Goal: Task Accomplishment & Management: Complete application form

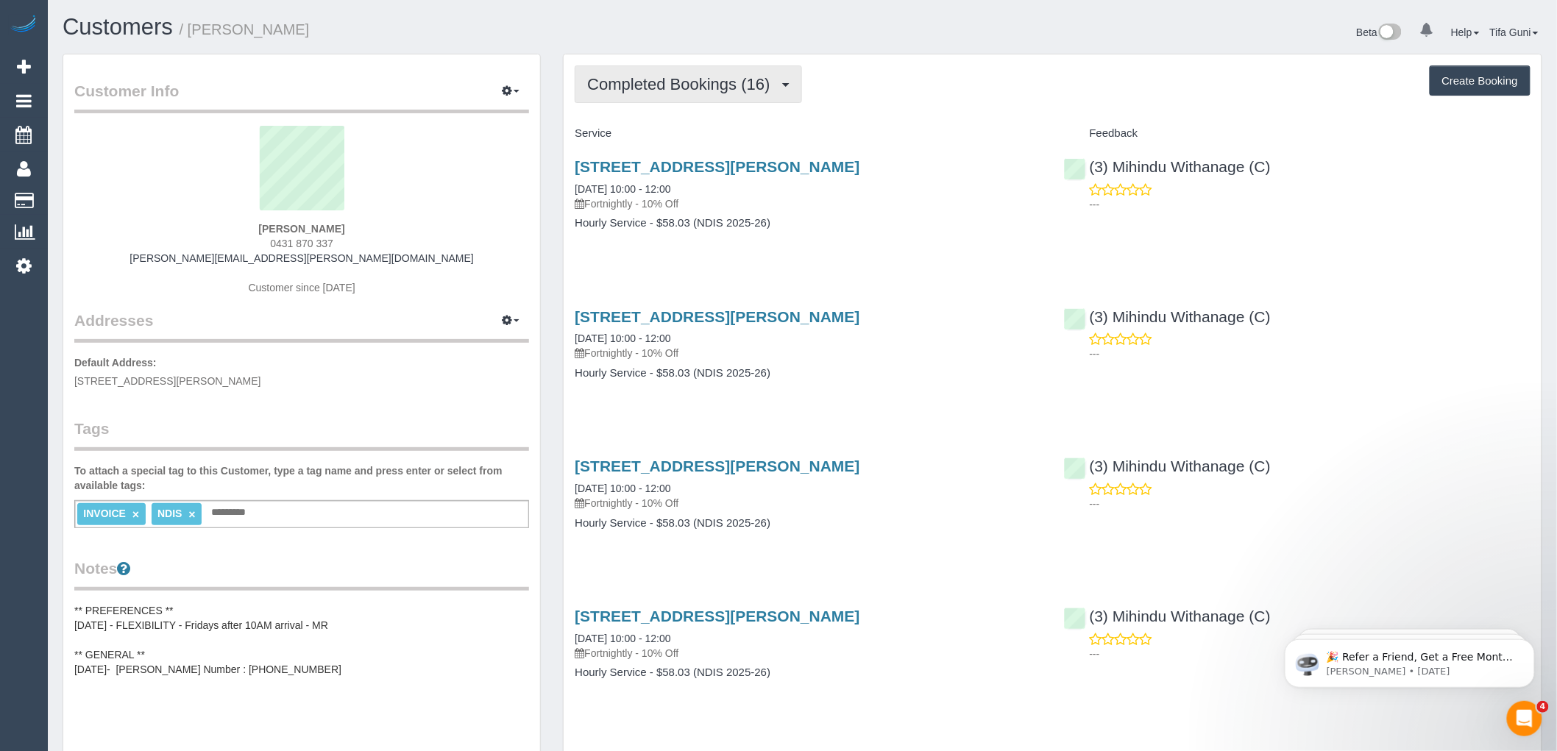
click at [791, 83] on button "Completed Bookings (16)" at bounding box center [688, 84] width 227 height 38
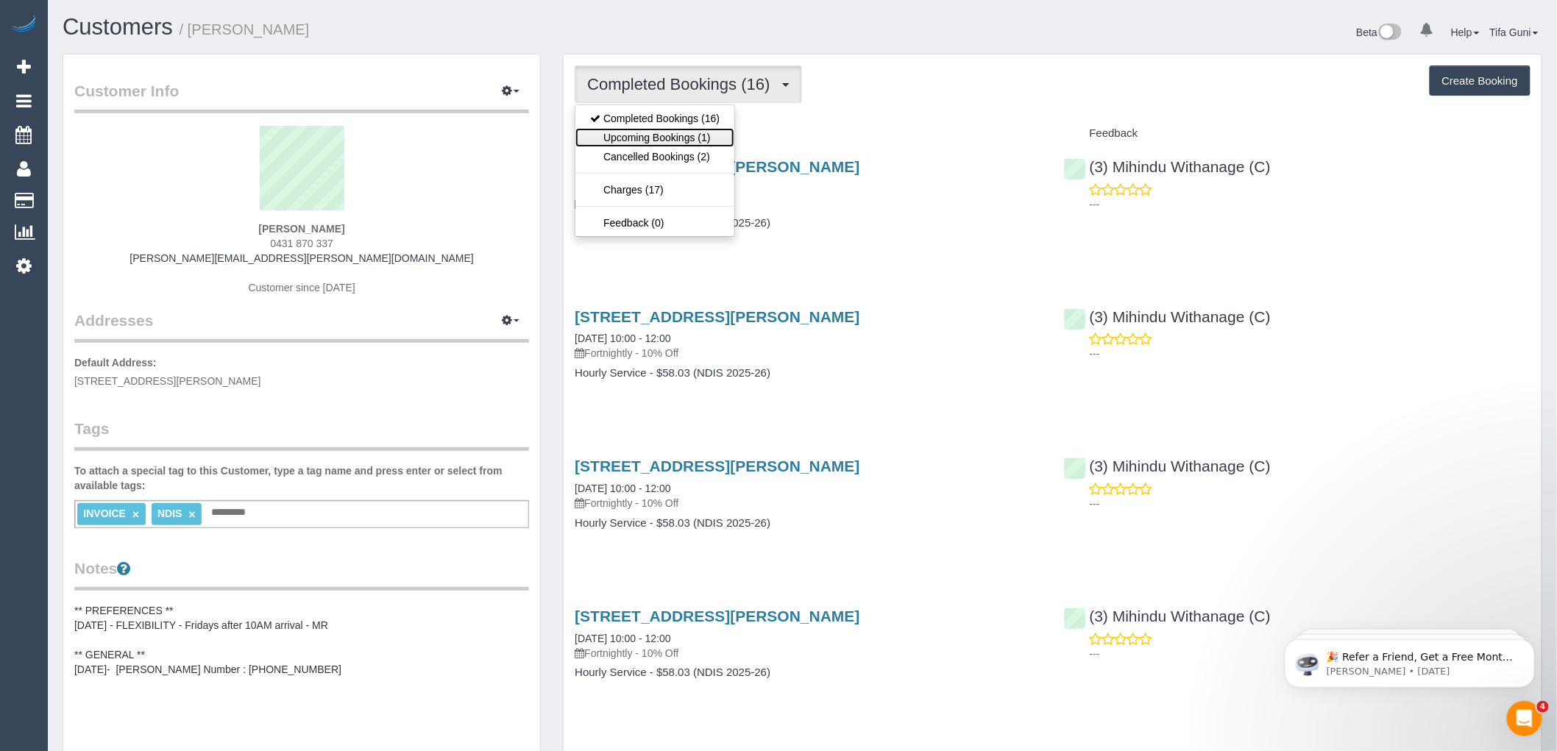
click at [692, 134] on link "Upcoming Bookings (1)" at bounding box center [654, 137] width 159 height 19
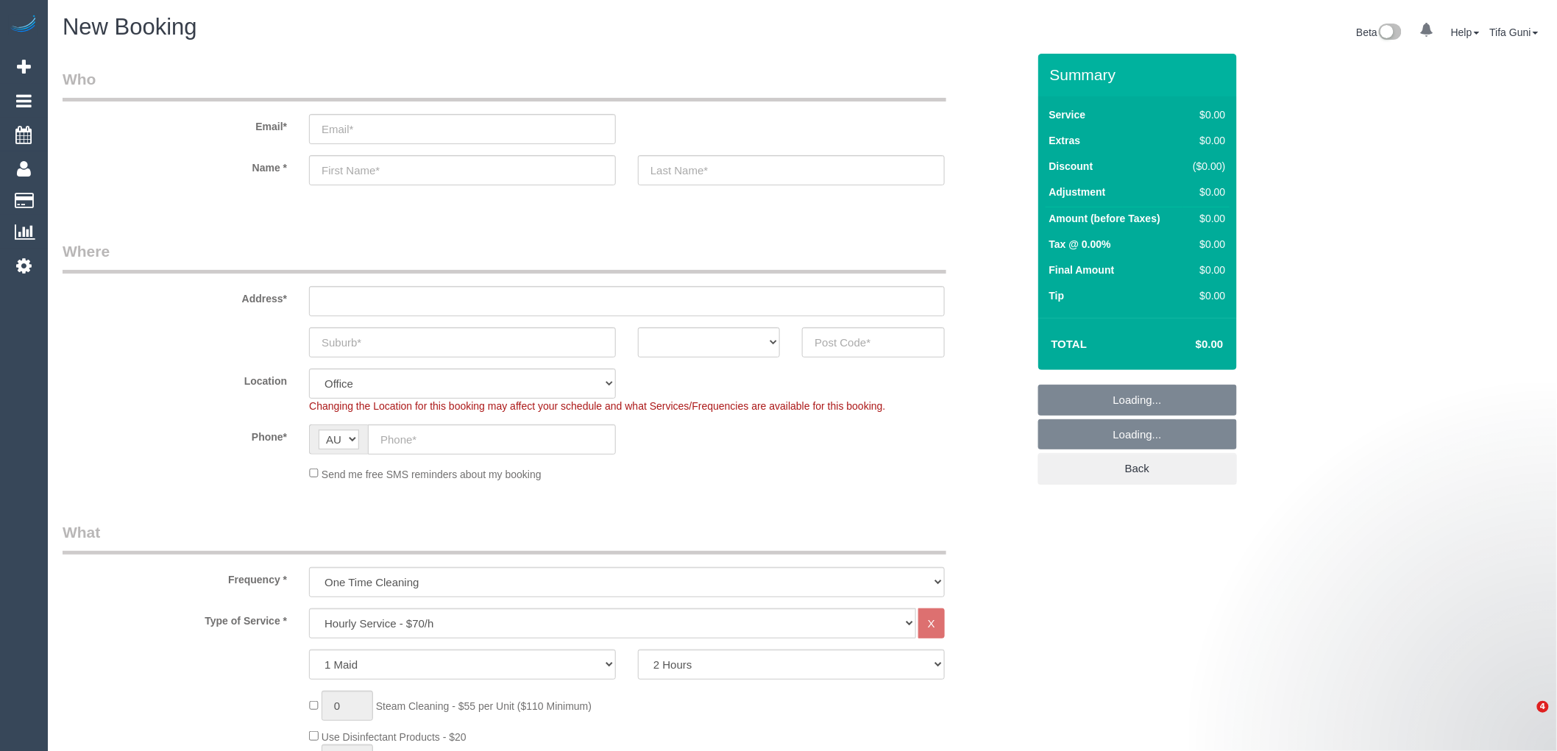
select select "object:2124"
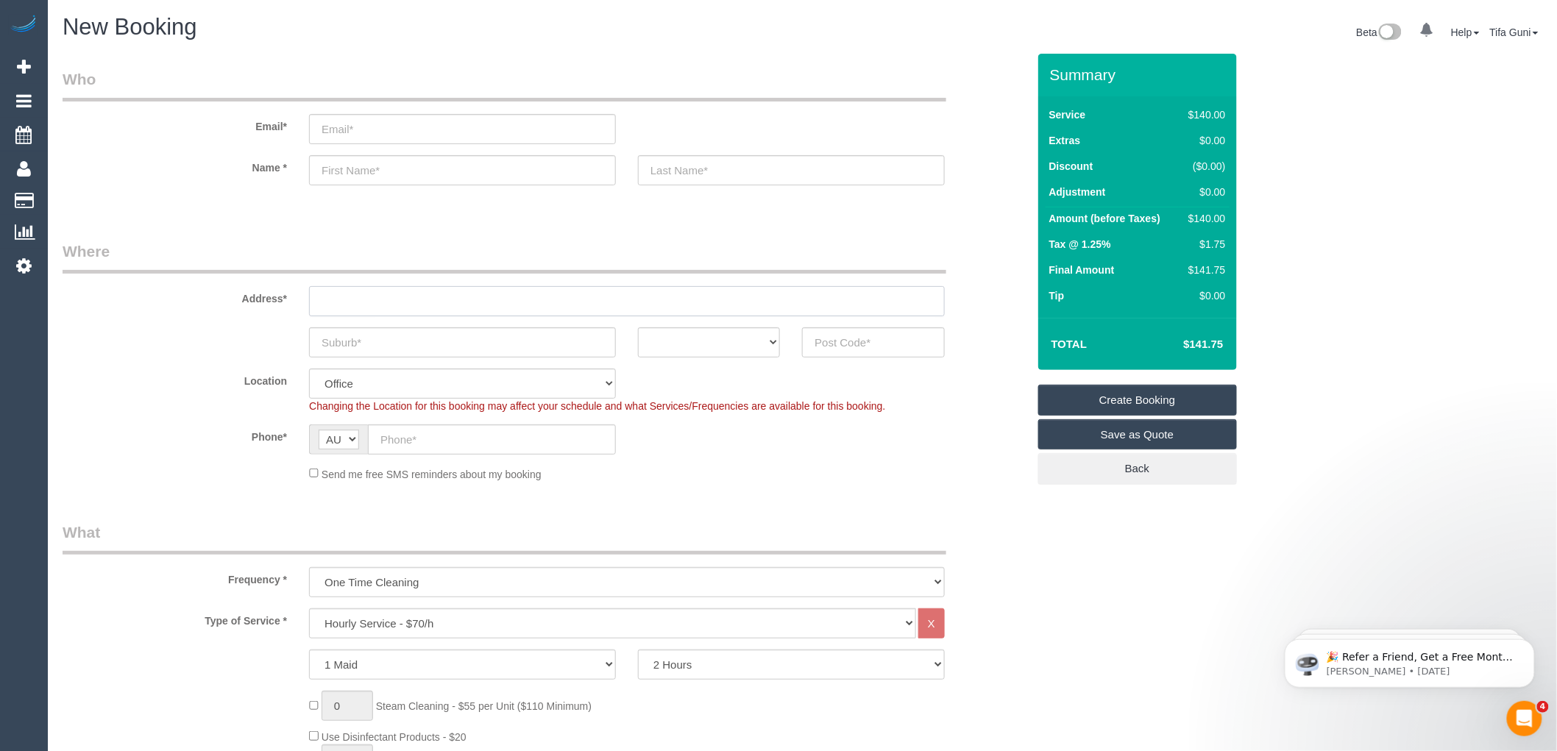
click at [359, 299] on input "text" at bounding box center [627, 301] width 636 height 30
paste input "33 Talbot Rd, Mount Waverley VIC 3149."
drag, startPoint x: 387, startPoint y: 302, endPoint x: 472, endPoint y: 302, distance: 85.3
click at [472, 302] on input "33 Talbot Rd, Mount Waverley VIC 3149." at bounding box center [627, 301] width 636 height 30
type input "33 Talbot Rd,VIC 3149."
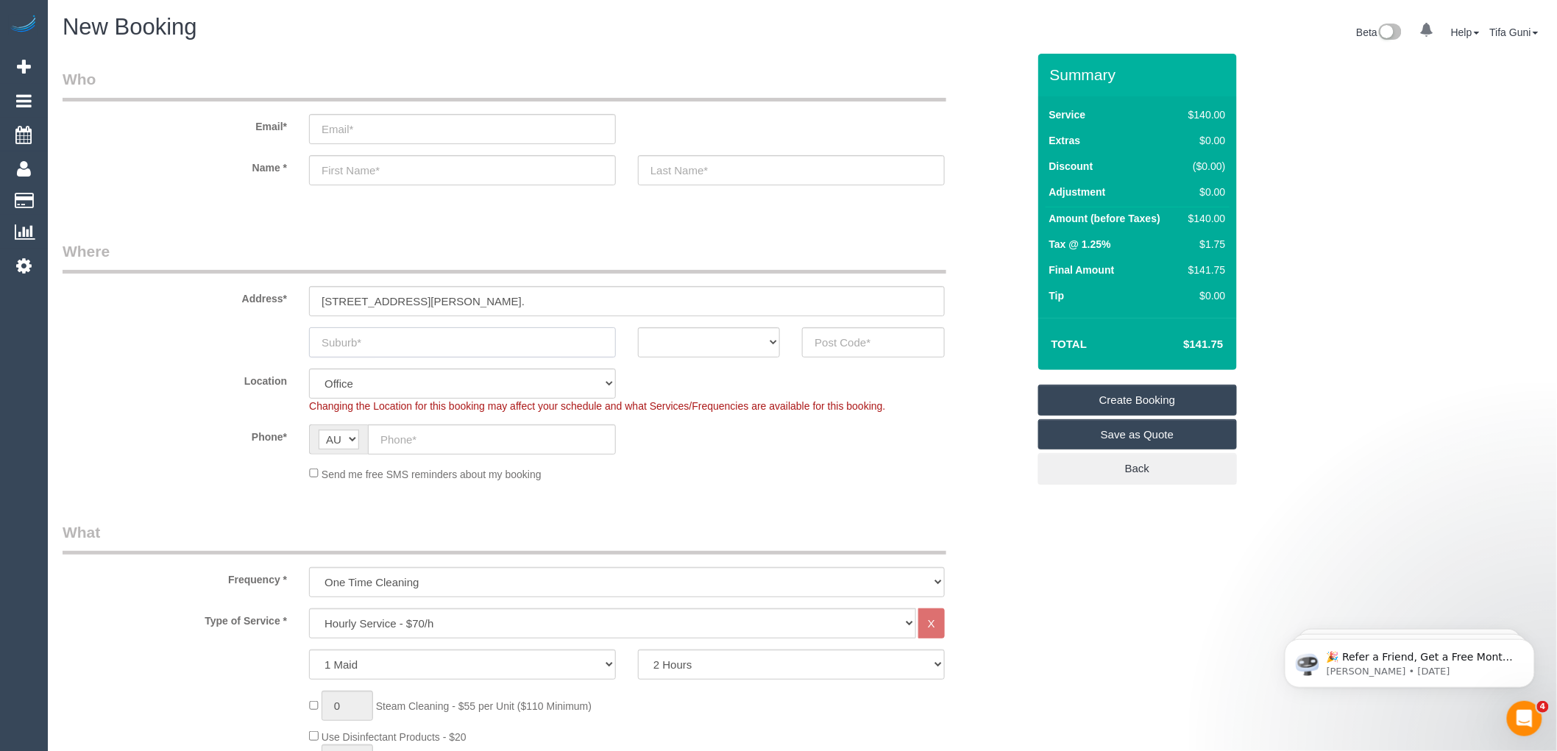
click at [351, 343] on input "text" at bounding box center [462, 342] width 307 height 30
paste input "Mount Waverley"
type input "Mount Waverley"
drag, startPoint x: 452, startPoint y: 297, endPoint x: 406, endPoint y: 296, distance: 45.6
click at [406, 296] on input "33 Talbot Rd,VIC 3149." at bounding box center [627, 301] width 636 height 30
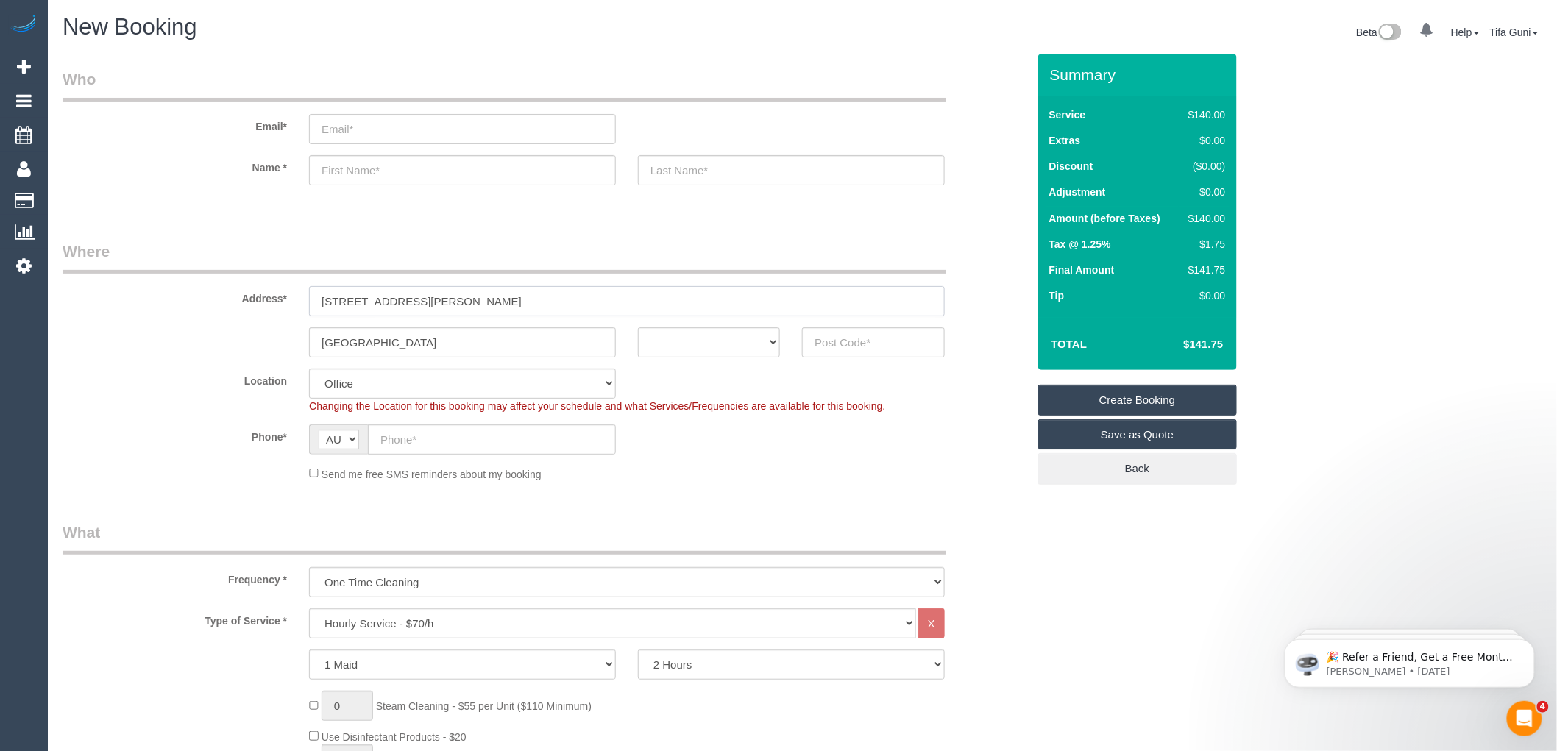
type input "33 Talbot Rd,VIC"
click at [857, 343] on input "text" at bounding box center [873, 342] width 142 height 30
paste input "3149."
type input "3149."
click at [736, 343] on select "ACT [GEOGRAPHIC_DATA] NT [GEOGRAPHIC_DATA] SA TAS [GEOGRAPHIC_DATA] [GEOGRAPHIC…" at bounding box center [709, 342] width 142 height 30
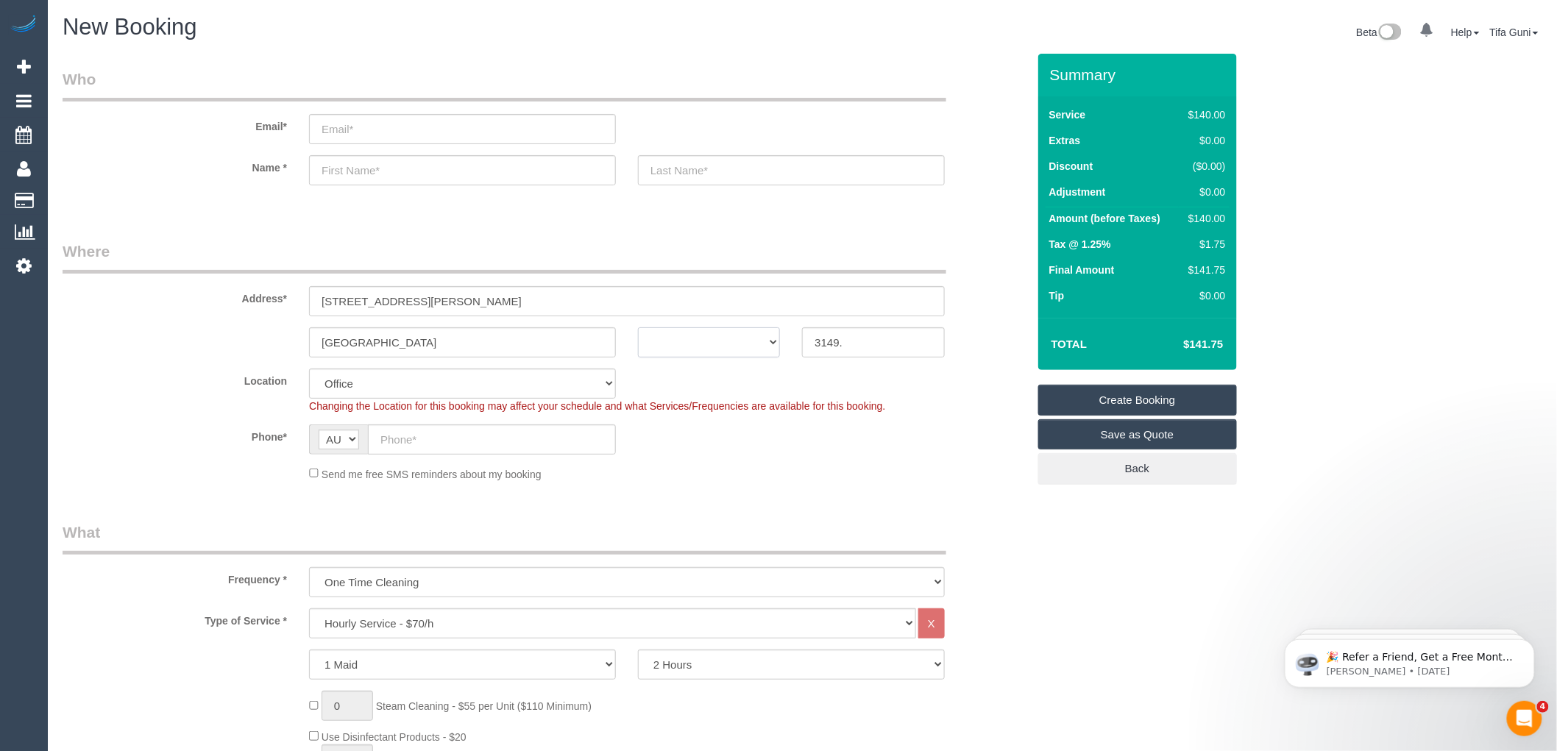
select select "VIC"
click at [638, 327] on select "ACT [GEOGRAPHIC_DATA] NT [GEOGRAPHIC_DATA] SA TAS [GEOGRAPHIC_DATA] [GEOGRAPHIC…" at bounding box center [709, 342] width 142 height 30
click at [416, 297] on input "33 Talbot Rd,VIC" at bounding box center [627, 301] width 636 height 30
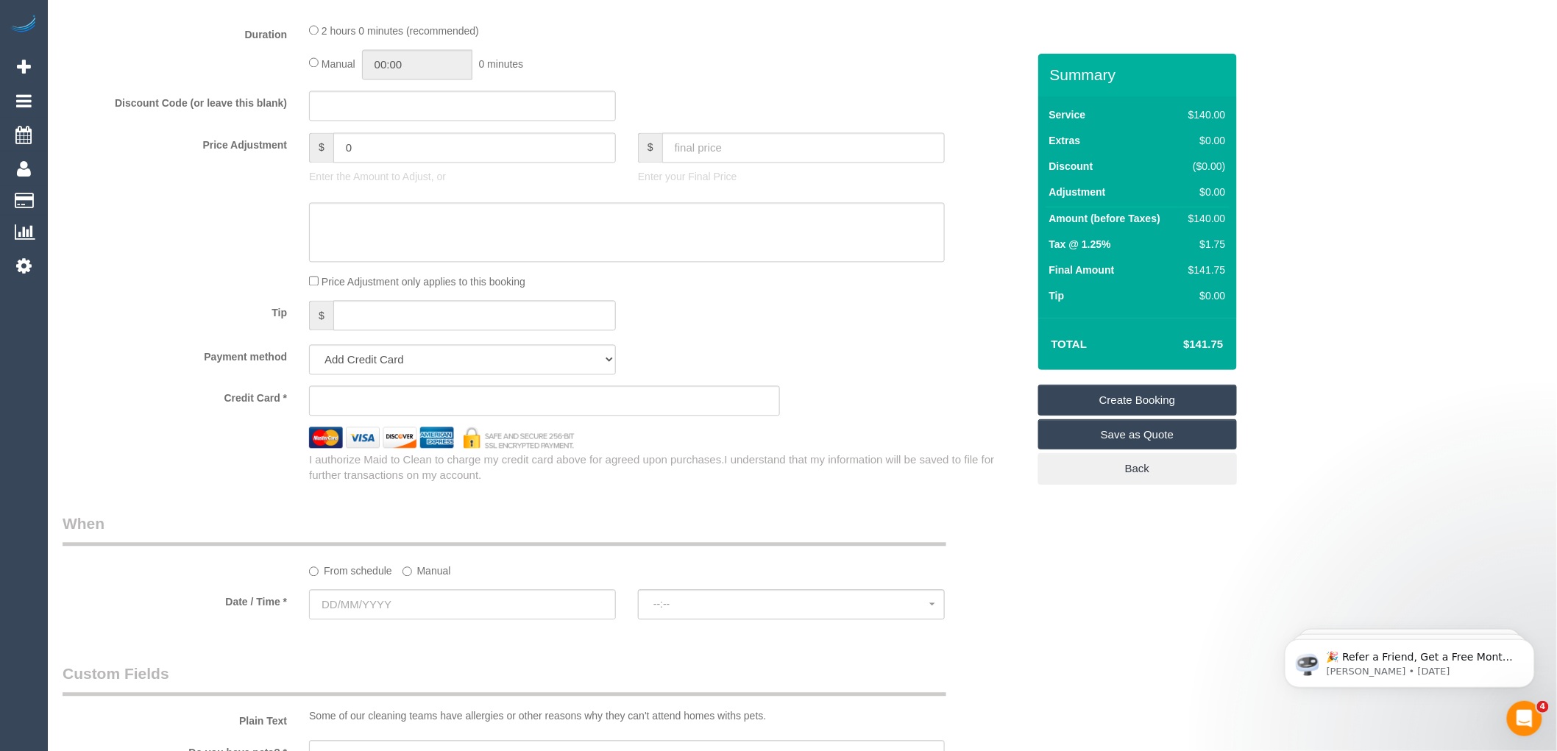
scroll to position [1553, 0]
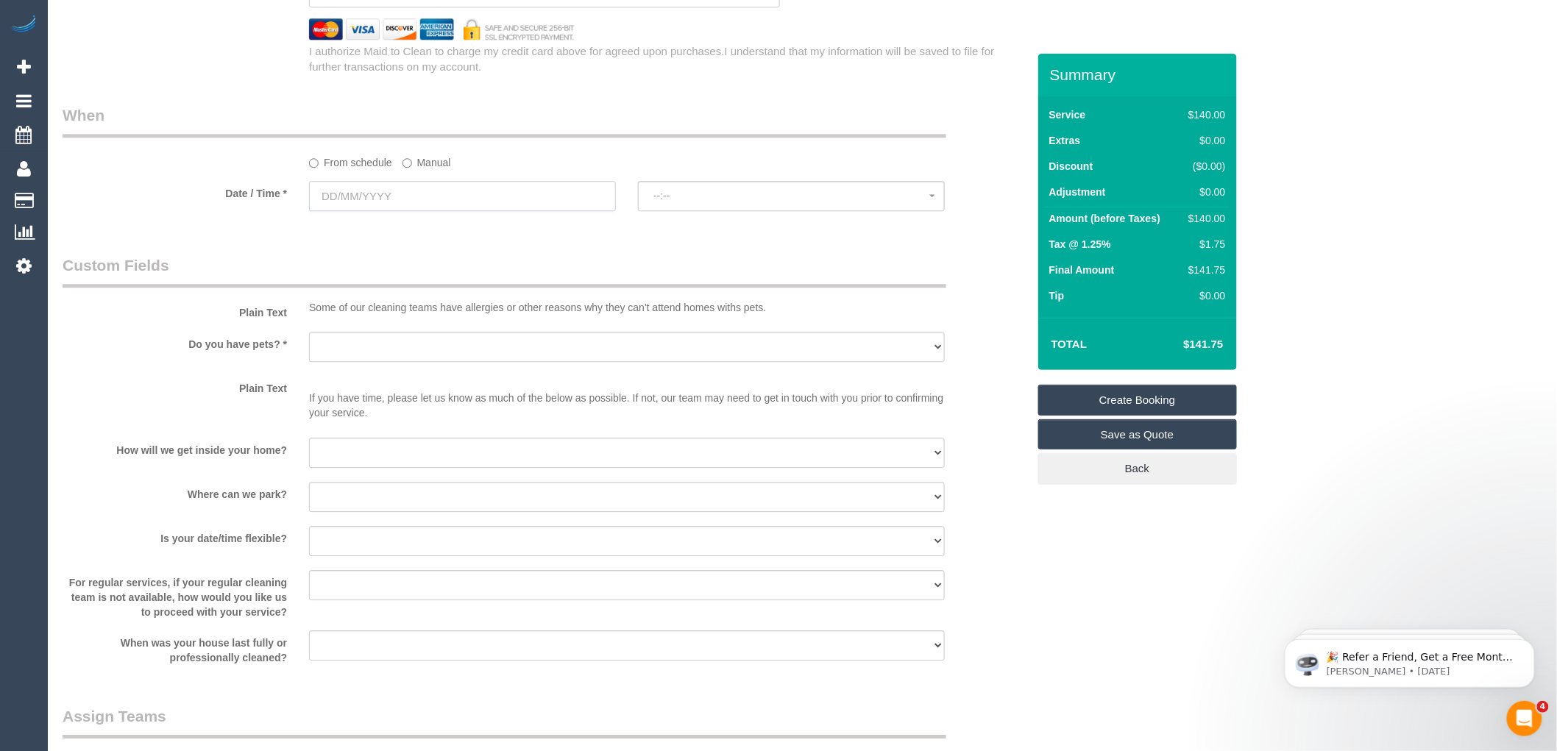
click at [383, 211] on input "text" at bounding box center [462, 196] width 307 height 30
click at [483, 239] on span "Next" at bounding box center [487, 237] width 12 height 12
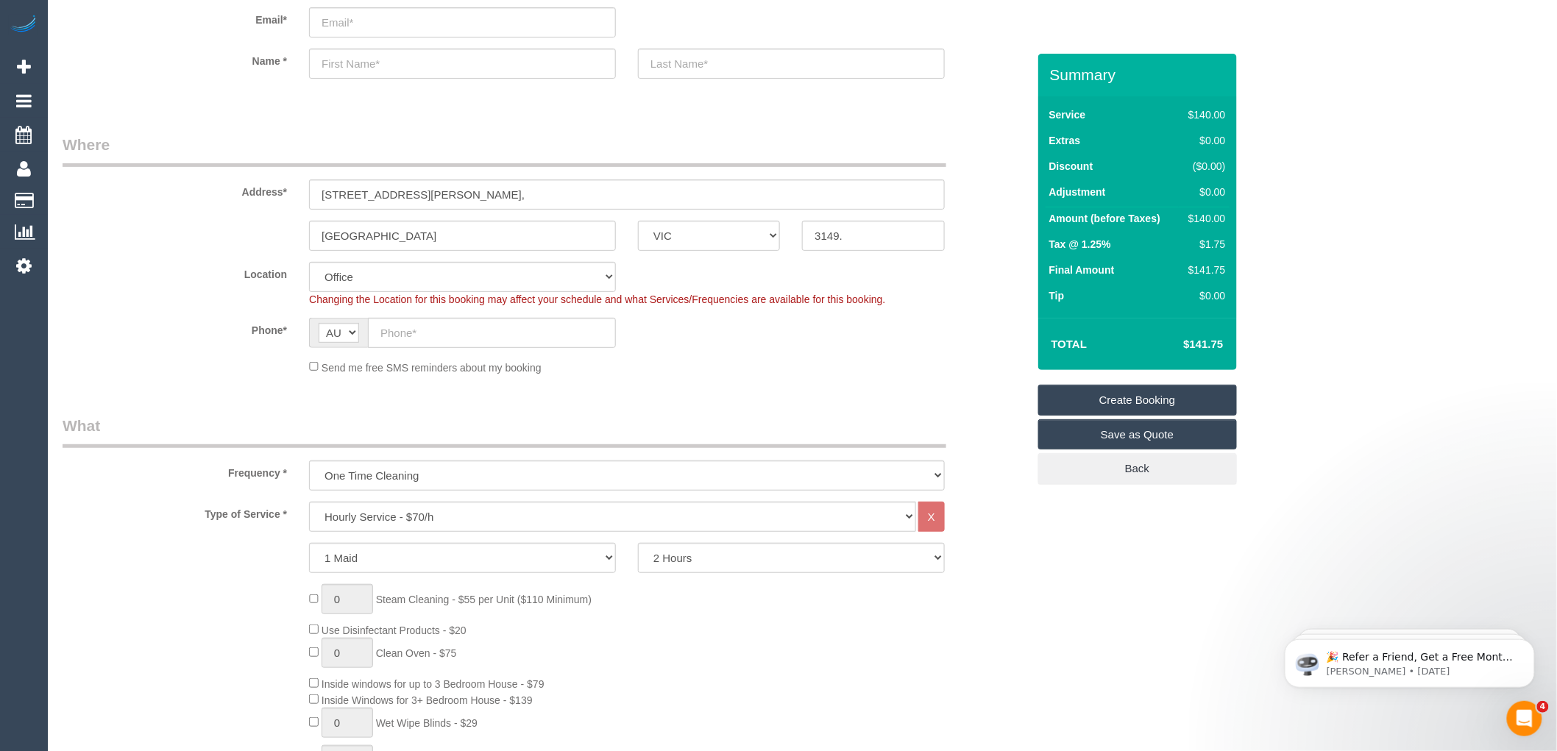
scroll to position [0, 0]
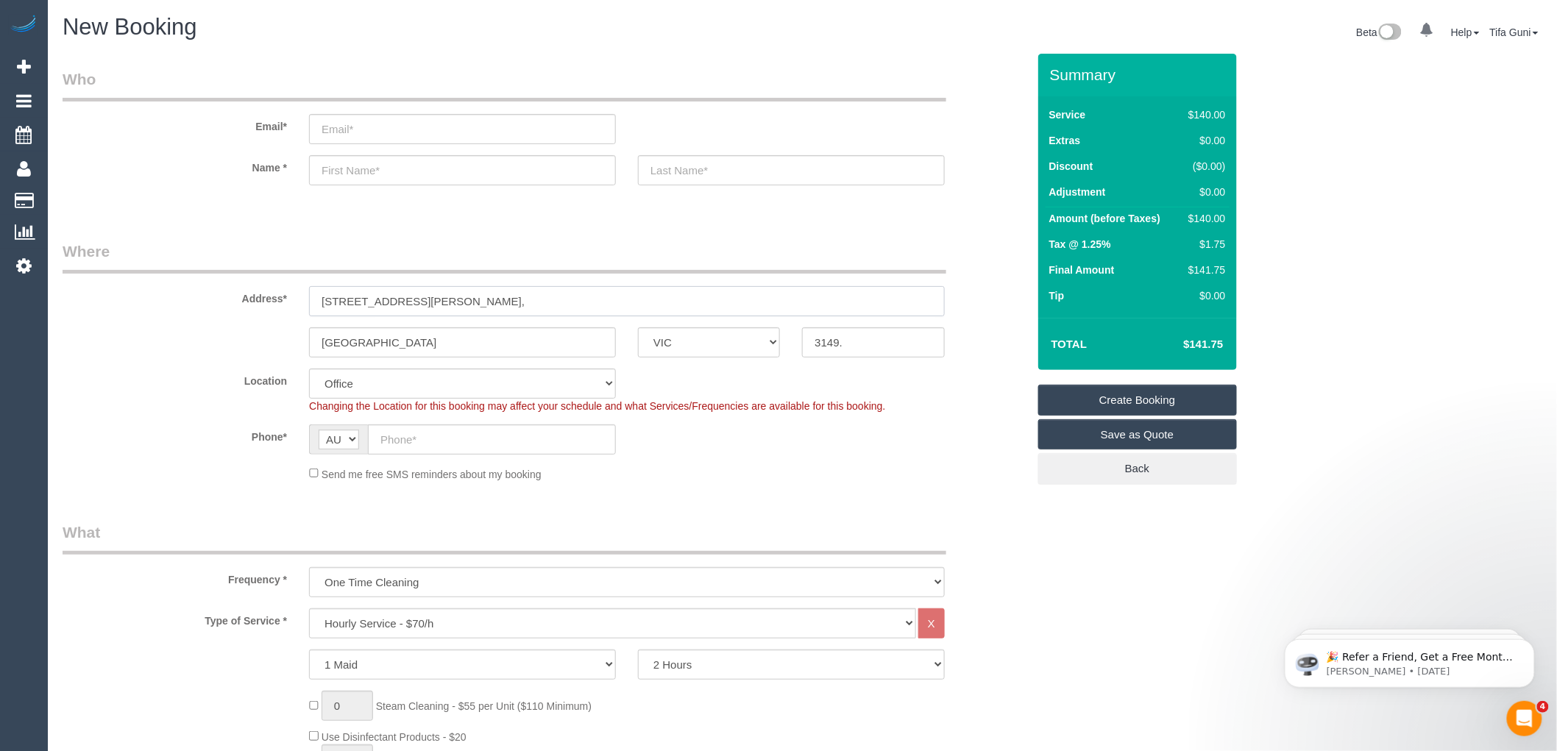
click at [416, 302] on input "33 Talbot Rd," at bounding box center [627, 301] width 636 height 30
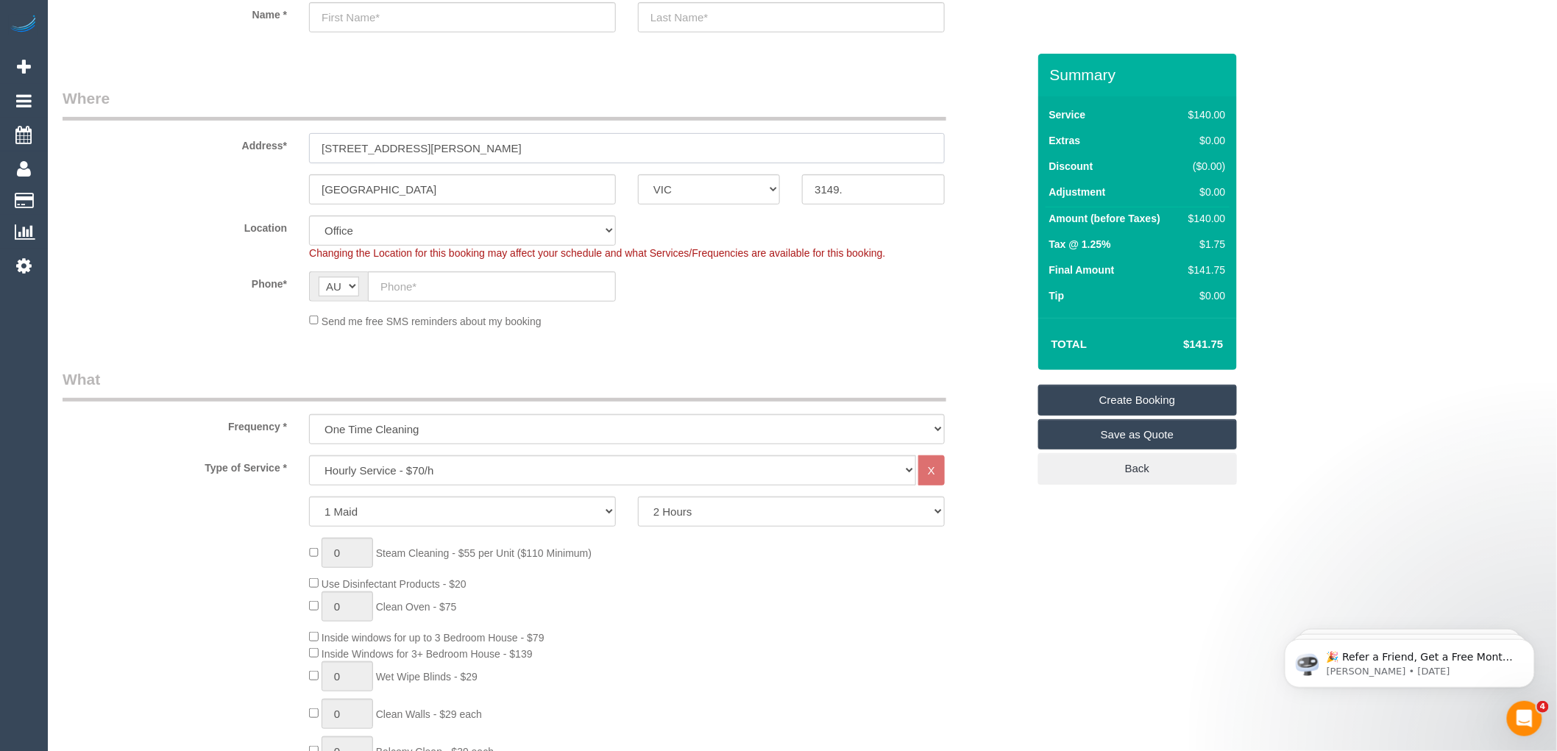
scroll to position [163, 0]
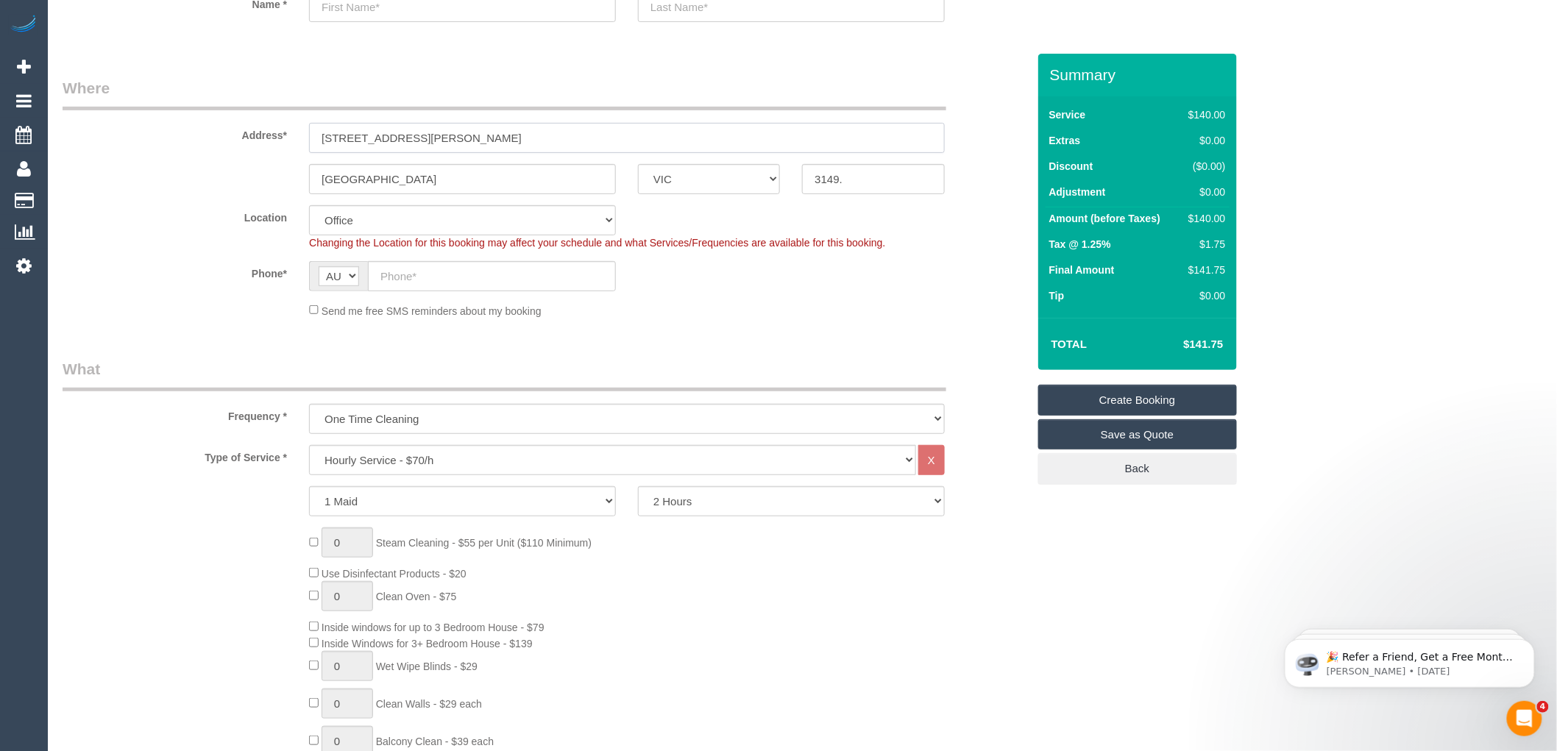
type input "33 Talbot Rd"
click at [430, 275] on input "text" at bounding box center [492, 276] width 248 height 30
click at [430, 173] on input "Mount Waverley" at bounding box center [462, 179] width 307 height 30
click at [851, 184] on input "3149." at bounding box center [873, 179] width 142 height 30
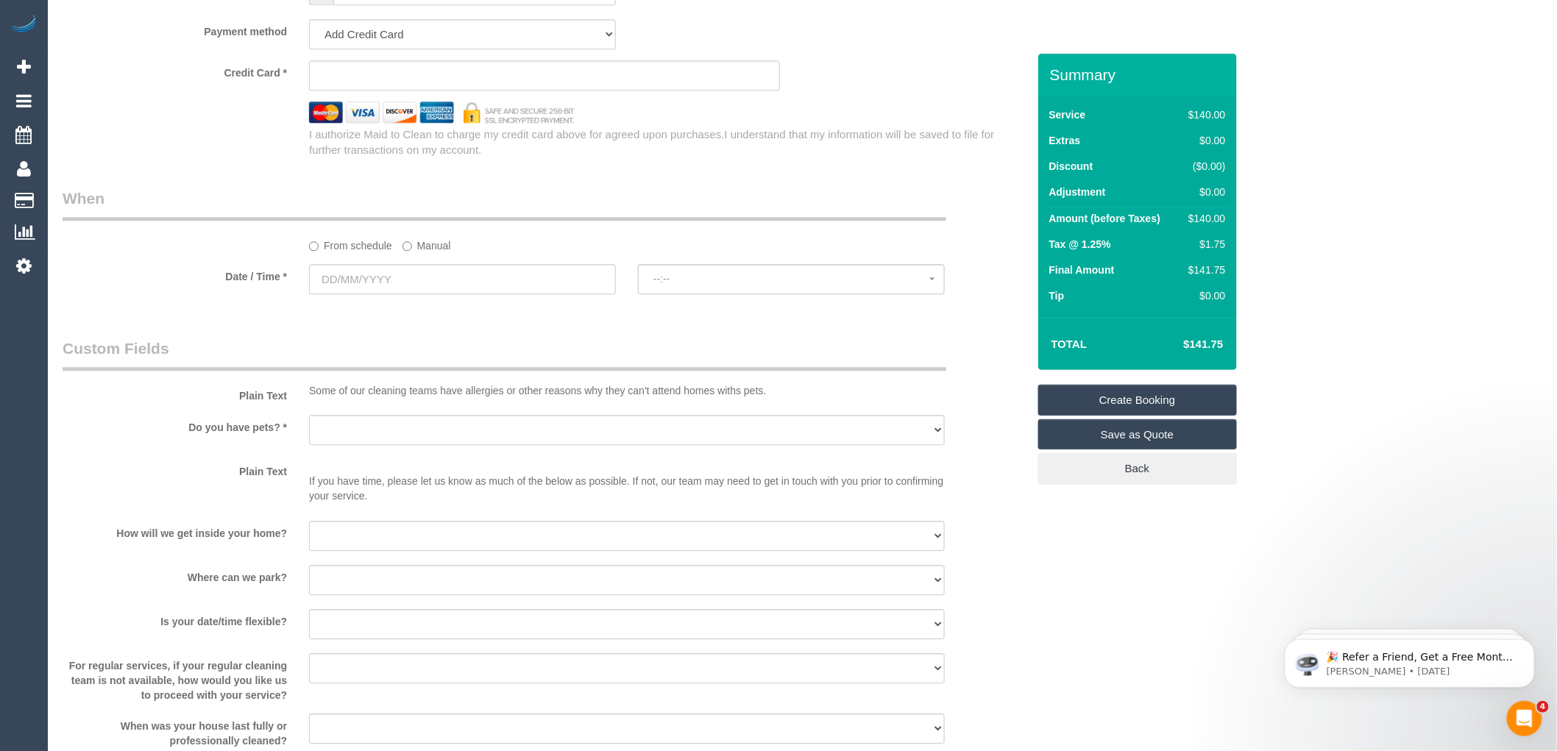
scroll to position [1635, 0]
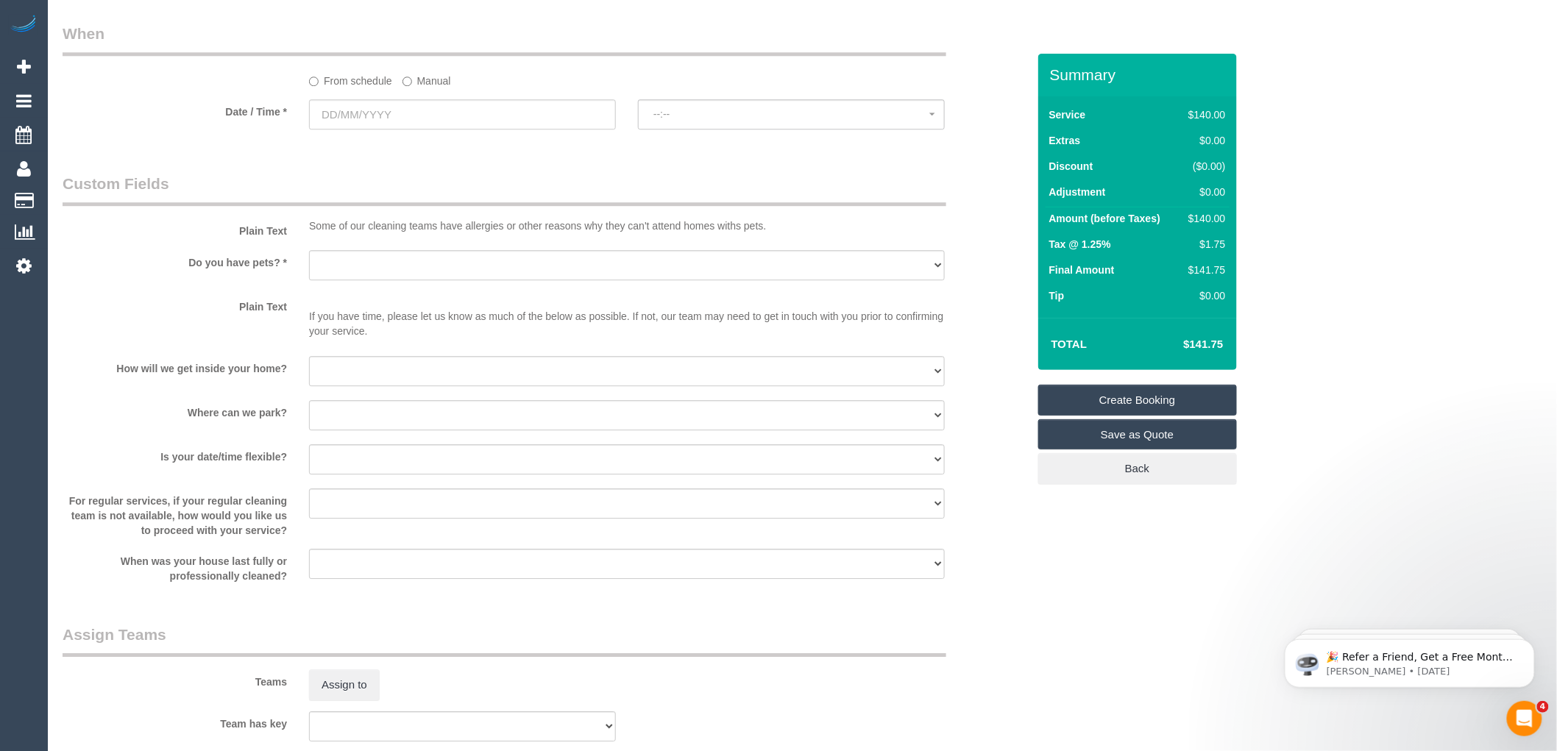
type input "3149"
click at [396, 122] on input "text" at bounding box center [462, 114] width 307 height 30
select select "48"
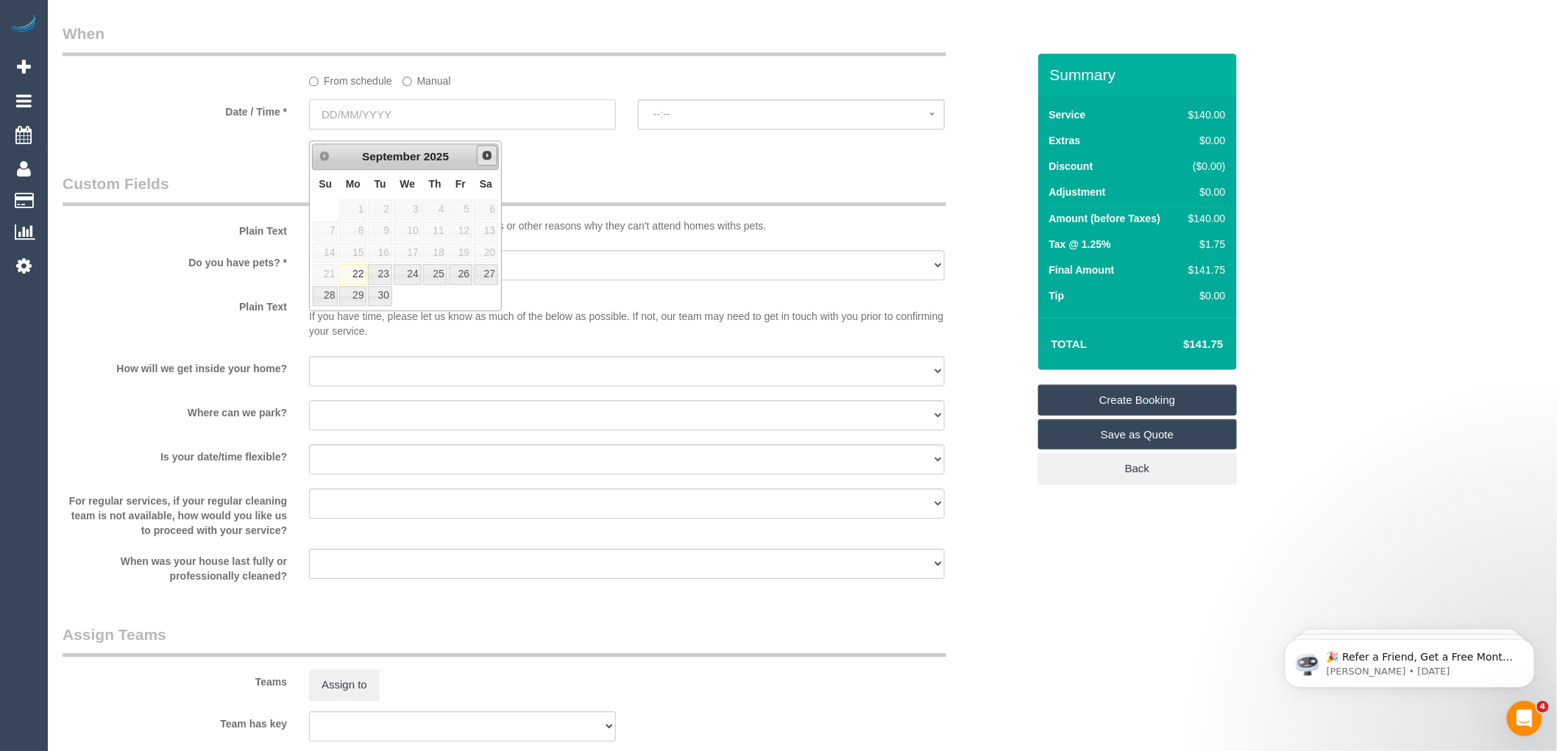
select select "object:2131"
click at [483, 162] on link "Next" at bounding box center [487, 155] width 21 height 21
click at [425, 253] on link "16" at bounding box center [435, 253] width 24 height 20
type input "16/10/2025"
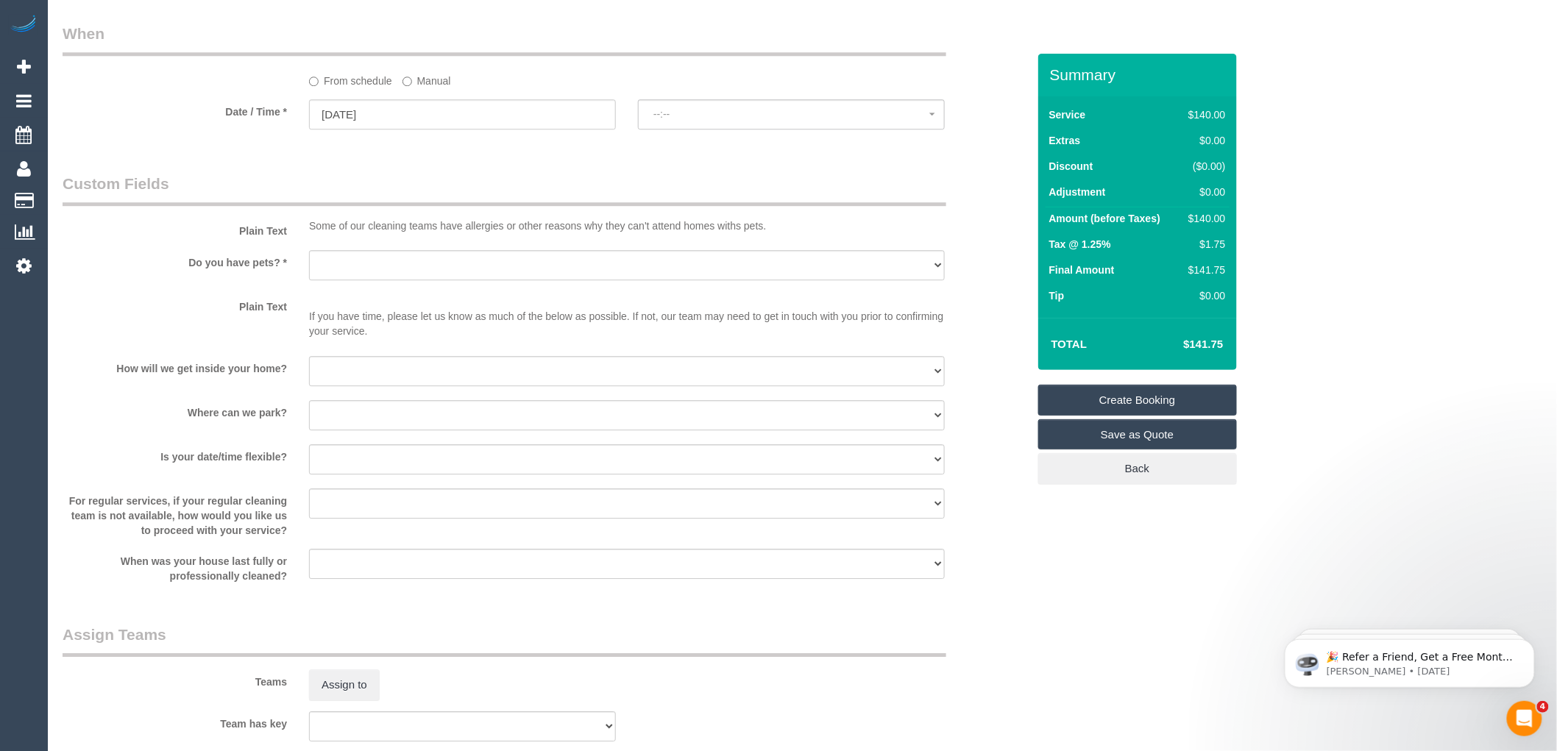
select select "spot1"
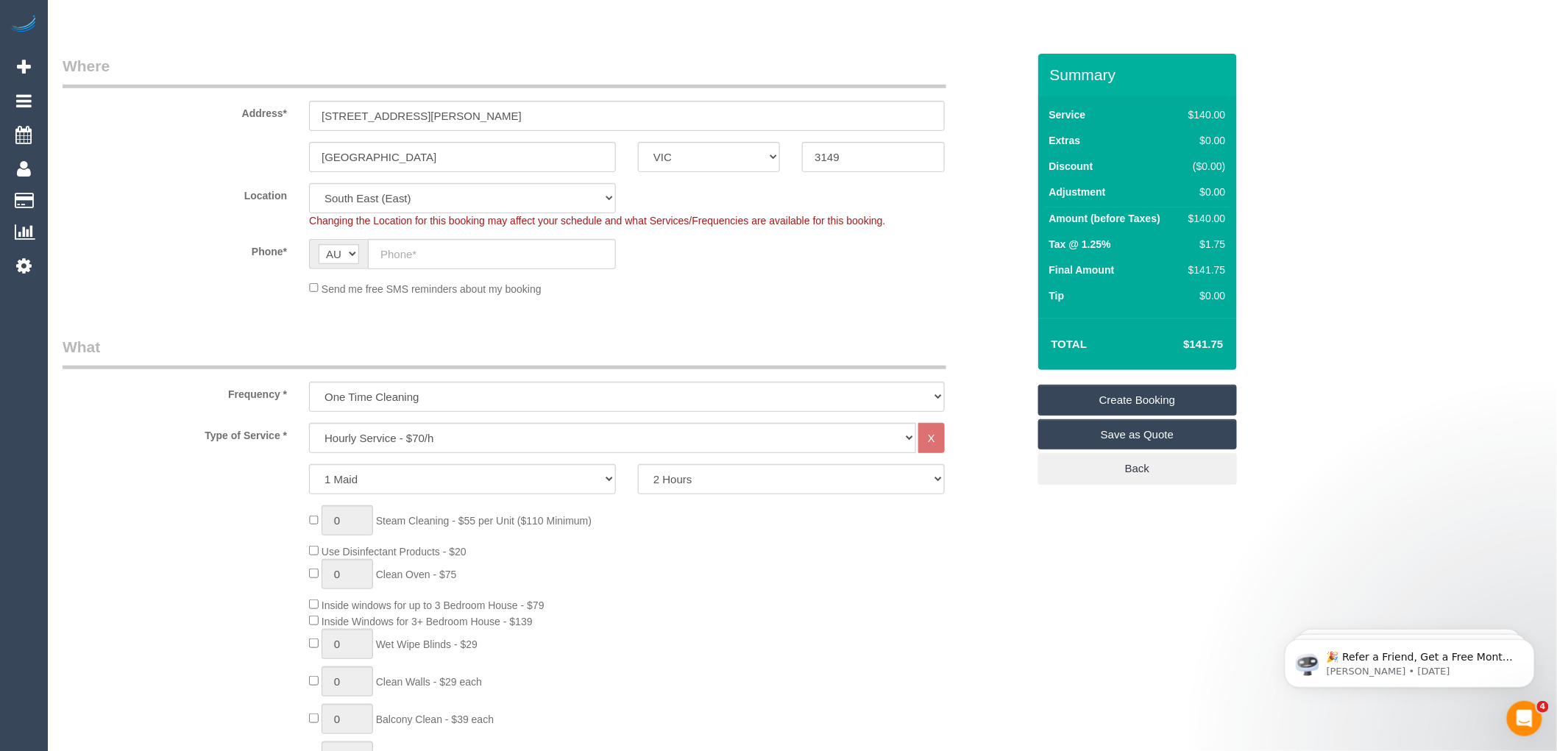
scroll to position [0, 0]
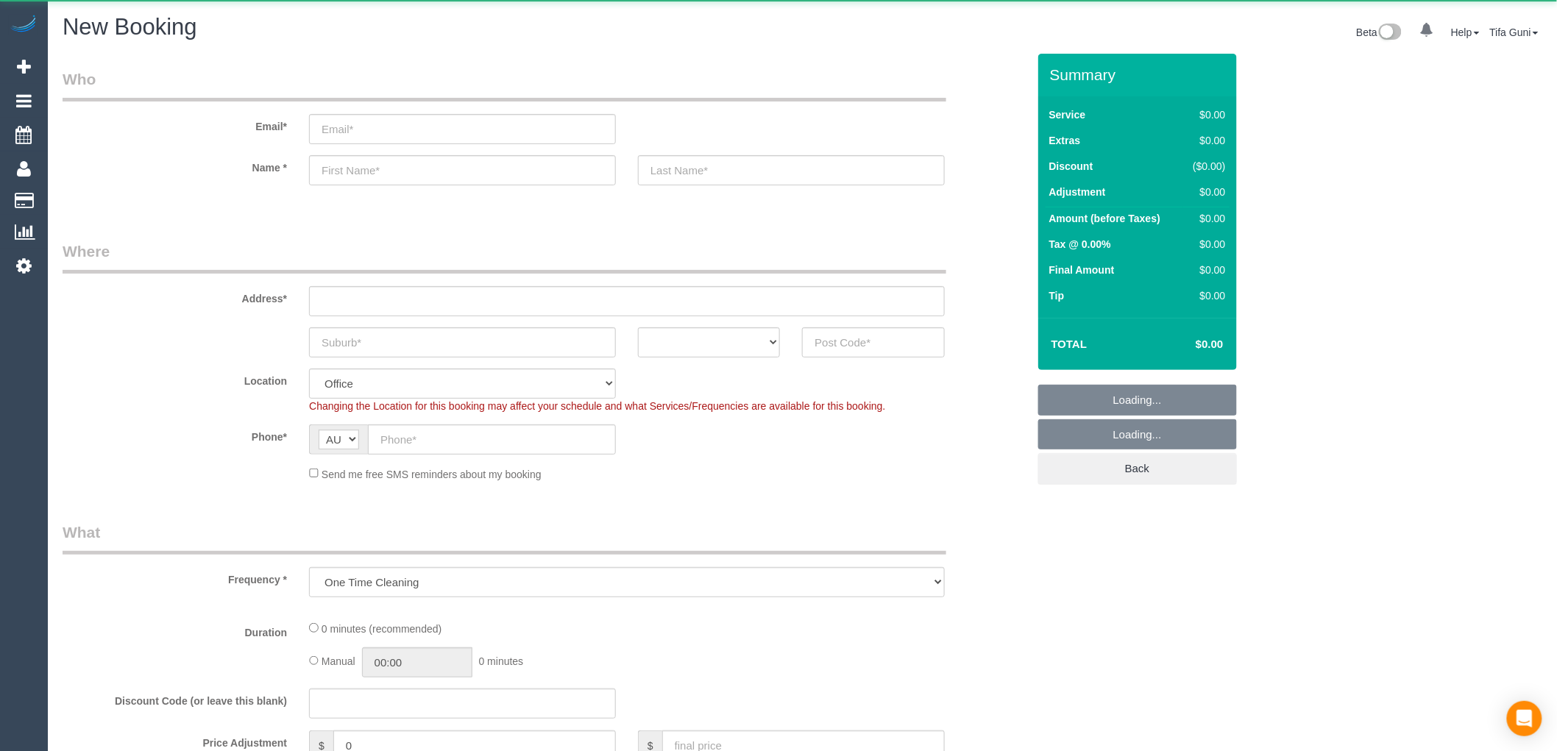
select select "object:813"
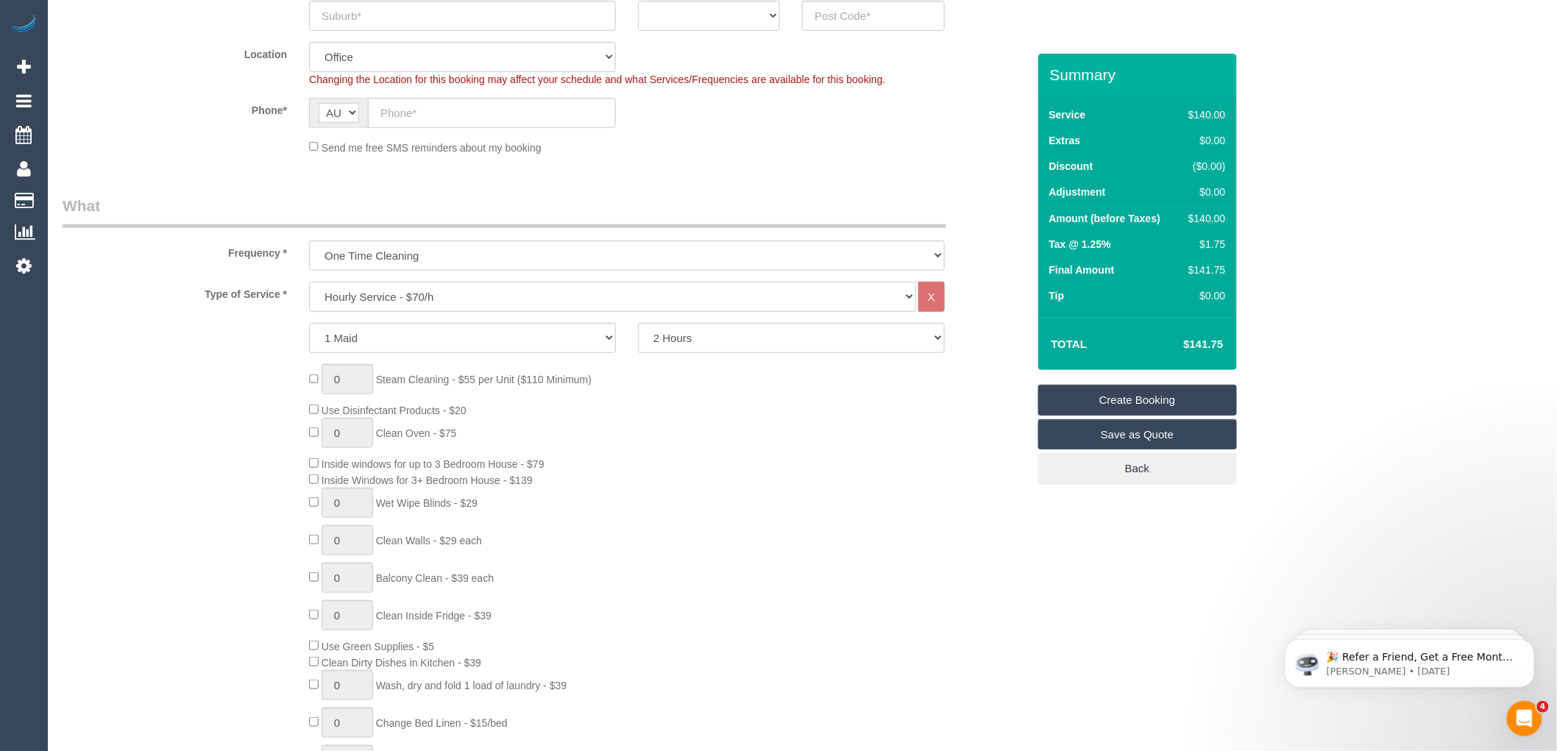
click at [443, 291] on select "Hourly Service - $70/h Hourly Service - $65/h Hourly Service - $60/h Hourly Ser…" at bounding box center [612, 297] width 607 height 30
select select "213"
click at [309, 282] on select "Hourly Service - $70/h Hourly Service - $65/h Hourly Service - $60/h Hourly Ser…" at bounding box center [612, 297] width 607 height 30
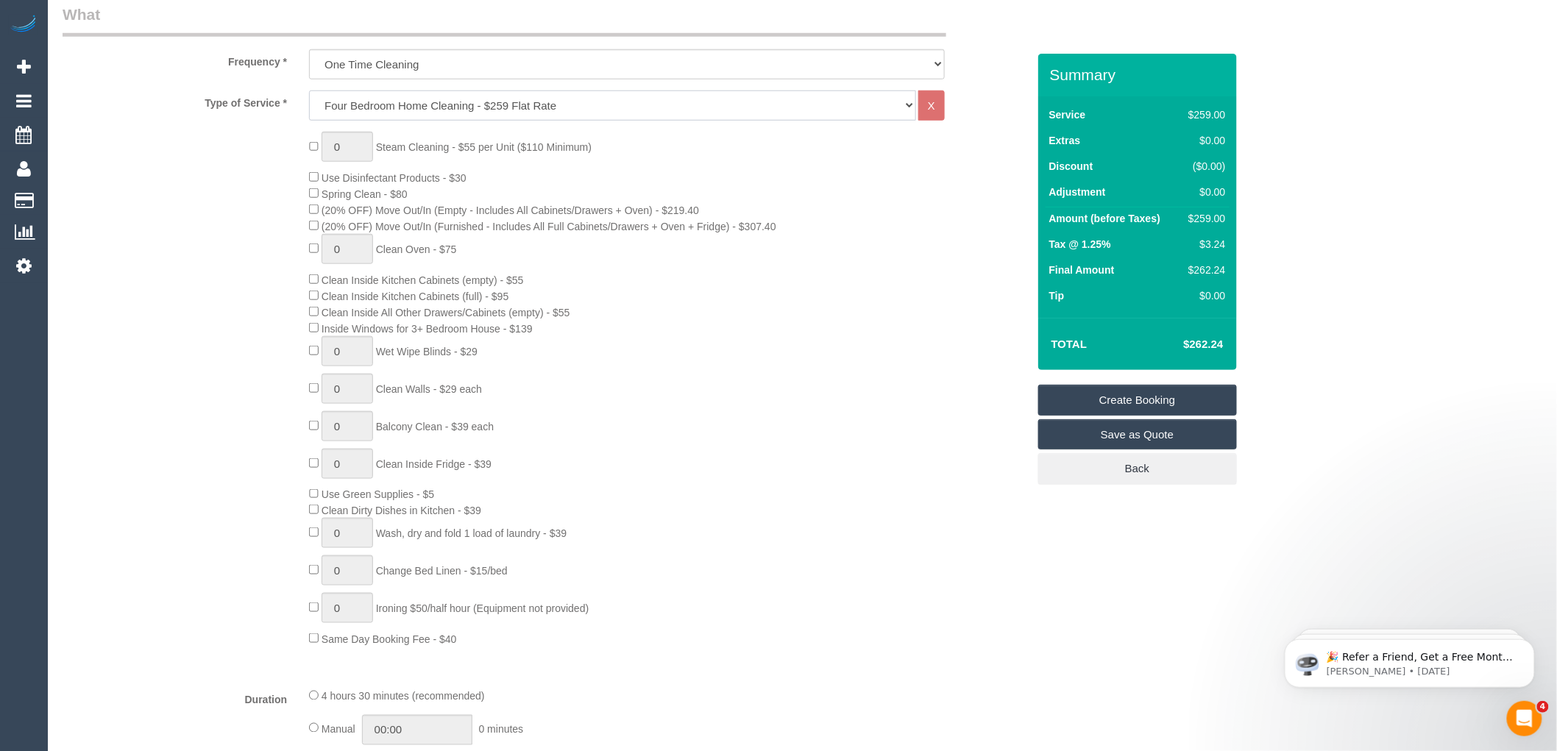
scroll to position [572, 0]
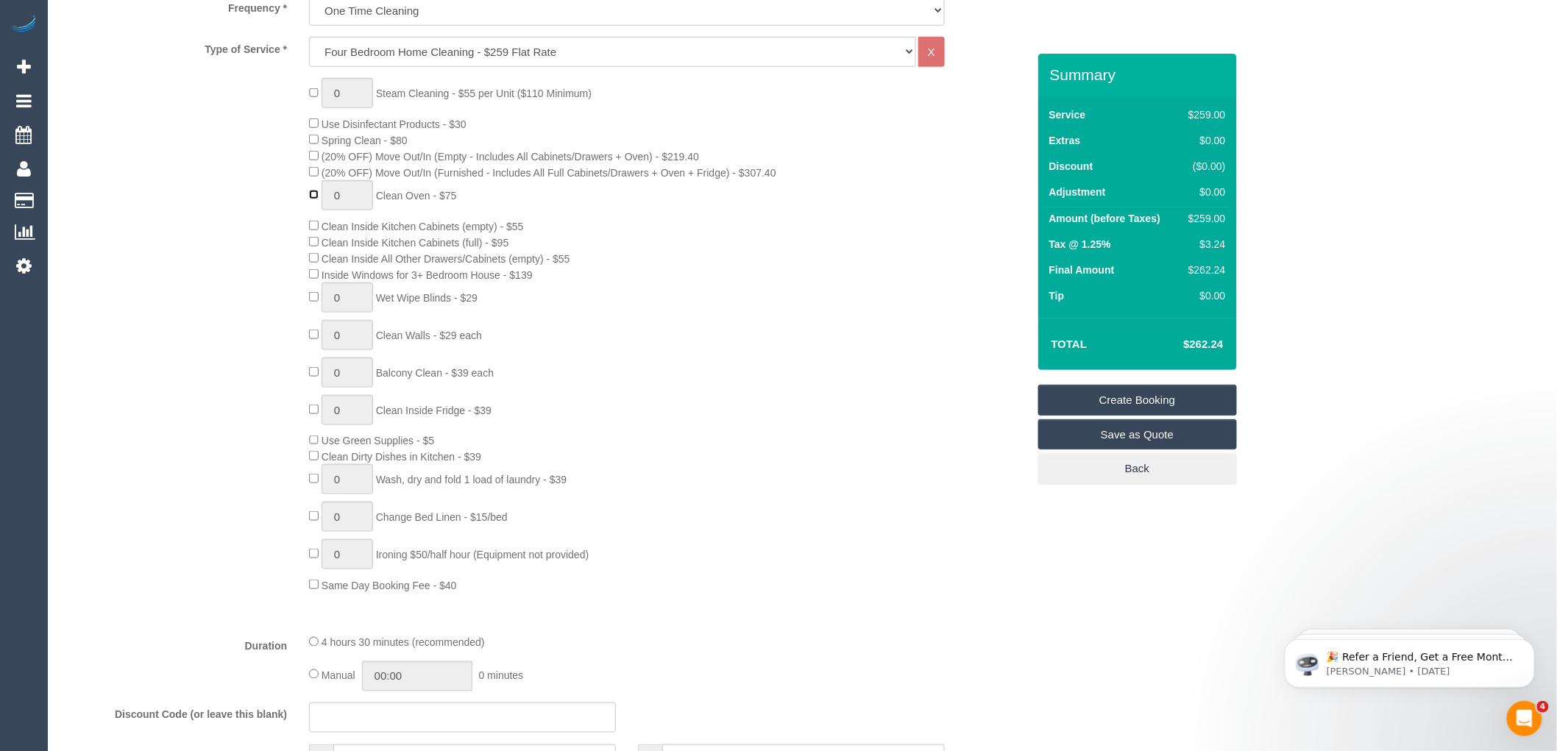
type input "1"
click at [675, 313] on div "0 Steam Cleaning - $55 per Unit ($110 Minimum) Use Disinfectant Products - $30 …" at bounding box center [667, 335] width 739 height 515
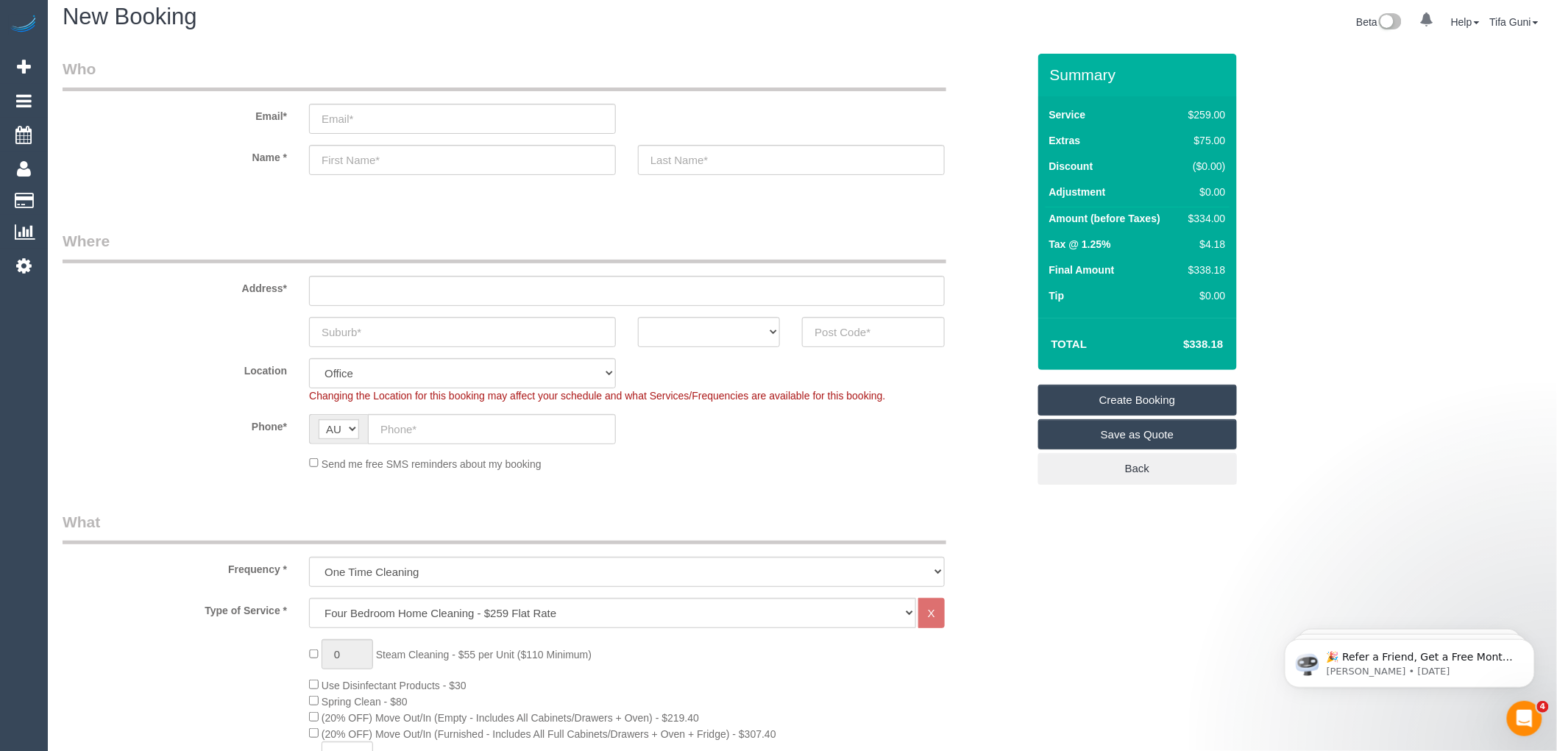
scroll to position [0, 0]
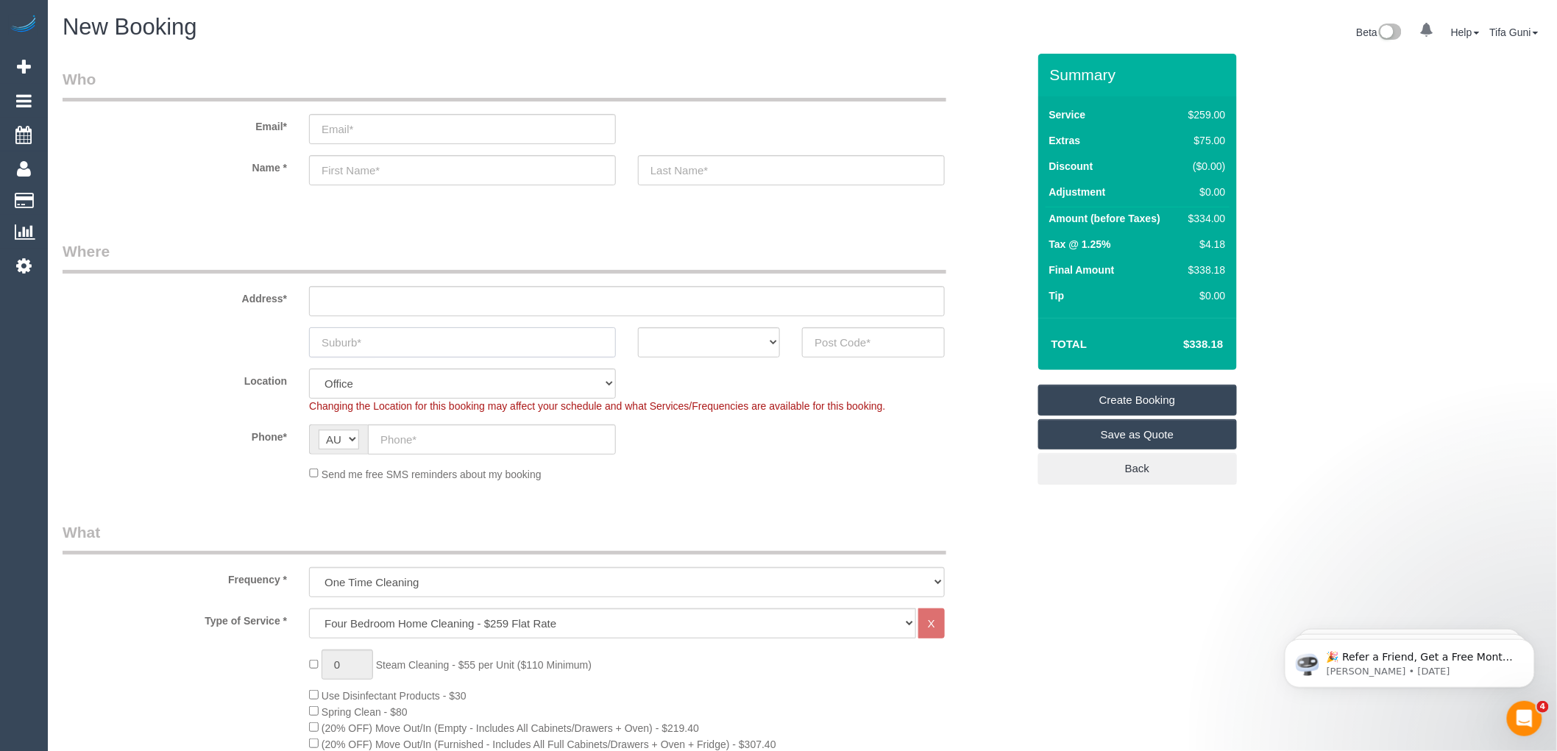
click at [455, 336] on input "text" at bounding box center [462, 342] width 307 height 30
paste input "Bentleigh"
type input "Bentleigh"
click at [380, 307] on input "text" at bounding box center [627, 301] width 636 height 30
paste input "Bentleigh VIC 3204,"
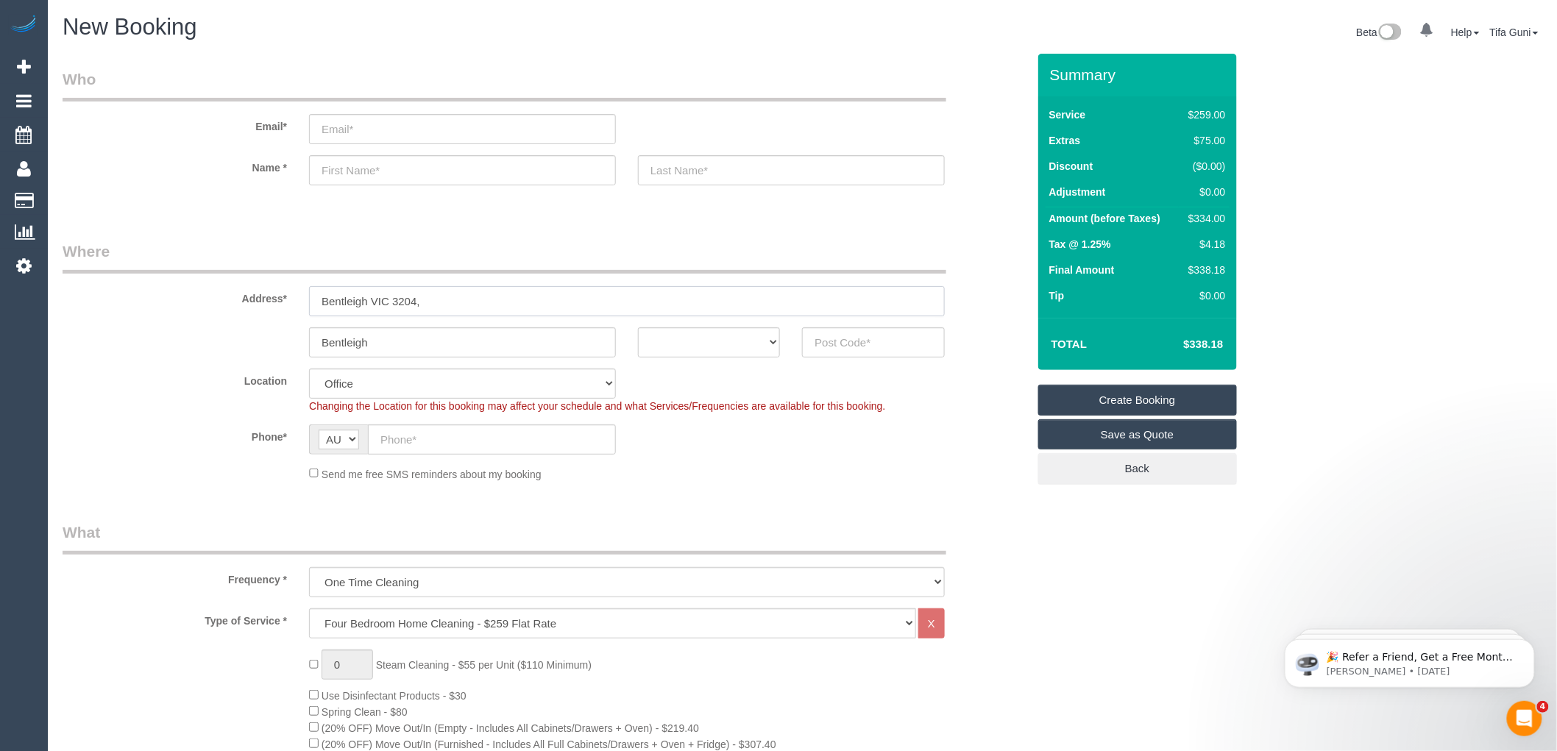
drag, startPoint x: 392, startPoint y: 300, endPoint x: 421, endPoint y: 308, distance: 29.6
click at [421, 308] on input "Bentleigh VIC 3204," at bounding box center [627, 301] width 636 height 30
type input "Bentleigh VIC"
click at [833, 342] on input "text" at bounding box center [873, 342] width 142 height 30
paste input "3204,"
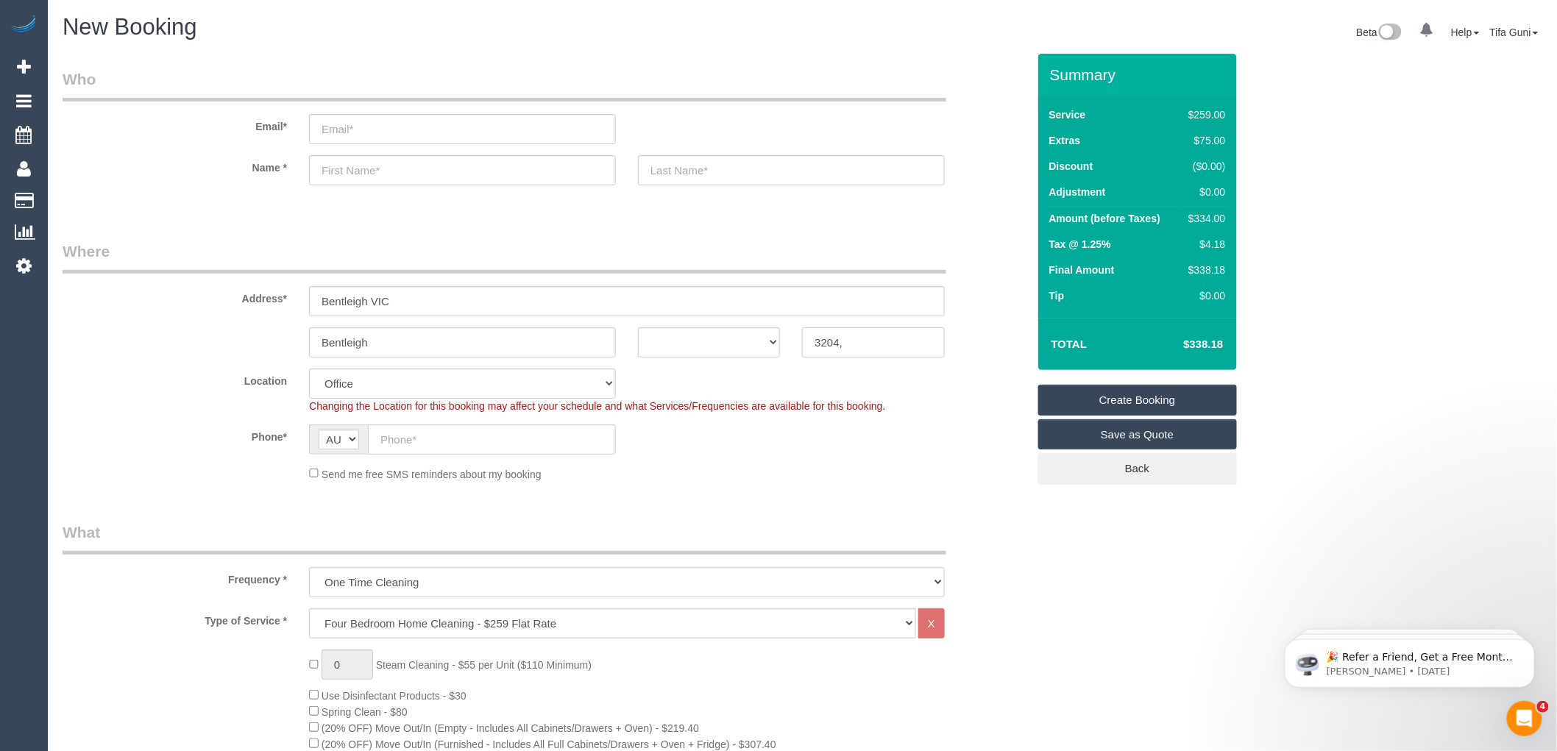
type input "3204,"
click at [746, 342] on select "ACT [GEOGRAPHIC_DATA] NT [GEOGRAPHIC_DATA] SA TAS [GEOGRAPHIC_DATA] [GEOGRAPHIC…" at bounding box center [709, 342] width 142 height 30
select select "VIC"
click at [638, 327] on select "ACT [GEOGRAPHIC_DATA] NT [GEOGRAPHIC_DATA] SA TAS [GEOGRAPHIC_DATA] [GEOGRAPHIC…" at bounding box center [709, 342] width 142 height 30
drag, startPoint x: 400, startPoint y: 304, endPoint x: 165, endPoint y: 320, distance: 236.0
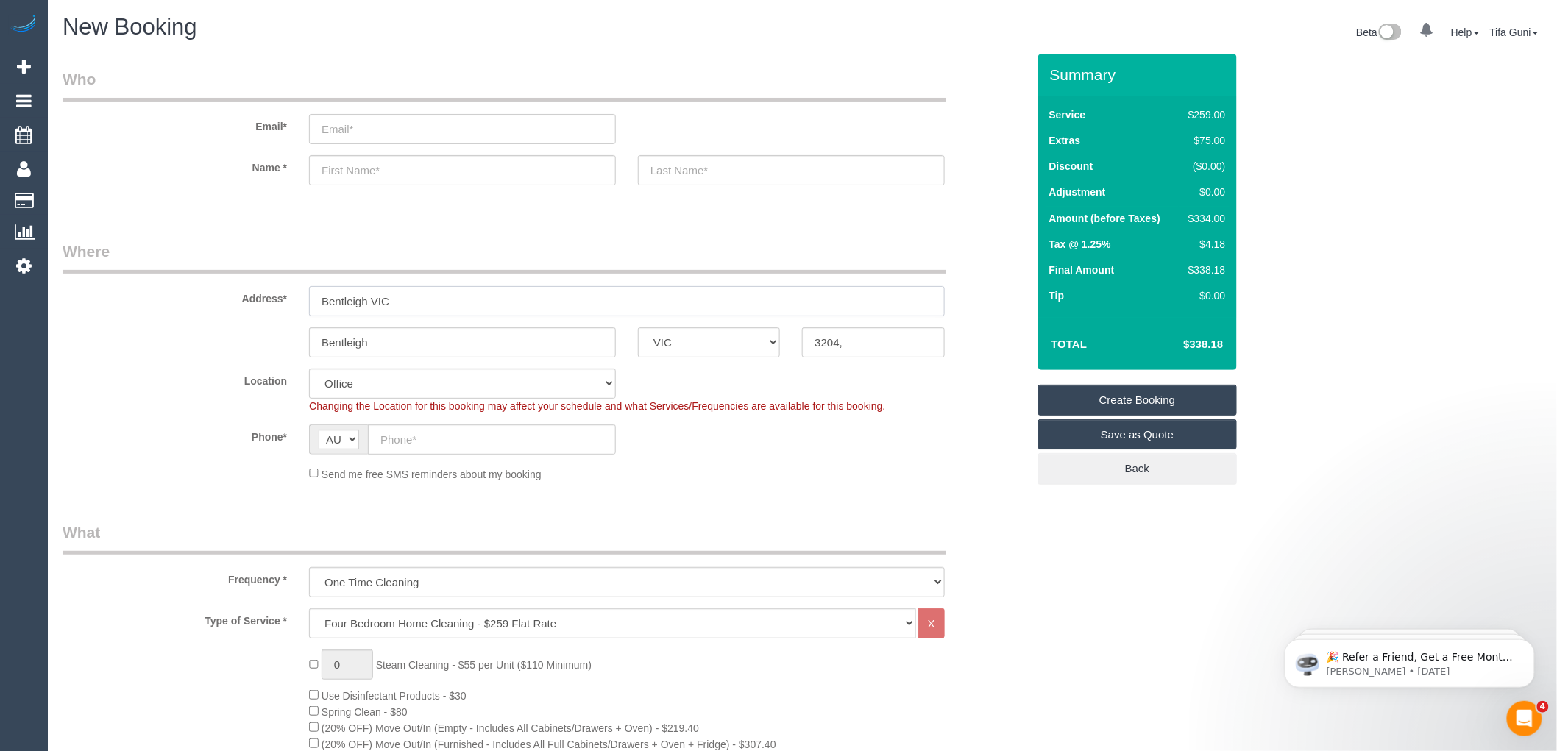
click at [165, 320] on sui-booking-address "Address* Bentleigh VIC Bentleigh ACT NSW NT QLD SA TAS VIC WA 3204," at bounding box center [545, 299] width 964 height 117
type input "-"
click at [748, 439] on div "Phone* AF AL DZ AD AO AI AQ AG AR AM AW AU AT AZ BS BH BD BB BY BE BZ BJ BM BT …" at bounding box center [544, 439] width 987 height 30
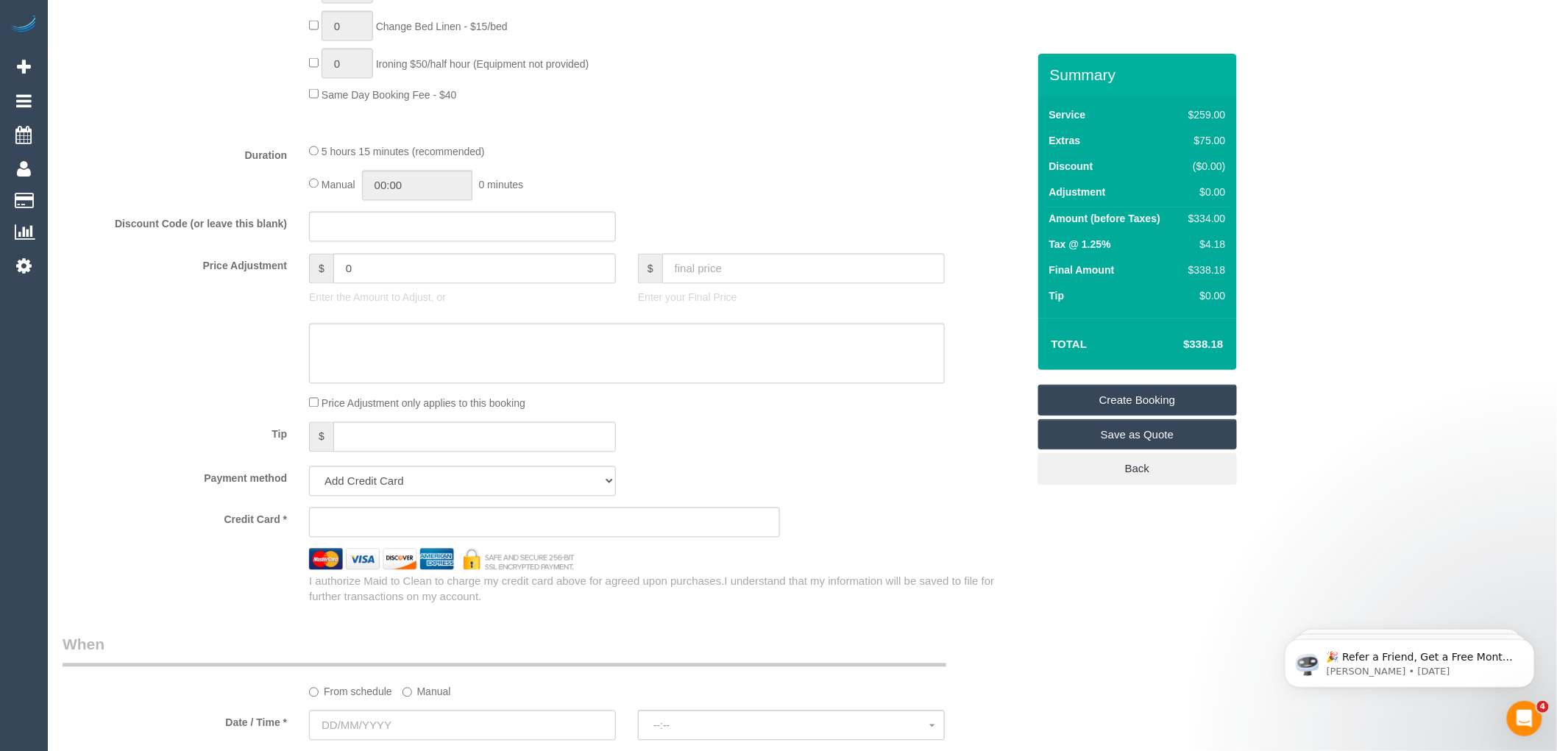
scroll to position [1307, 0]
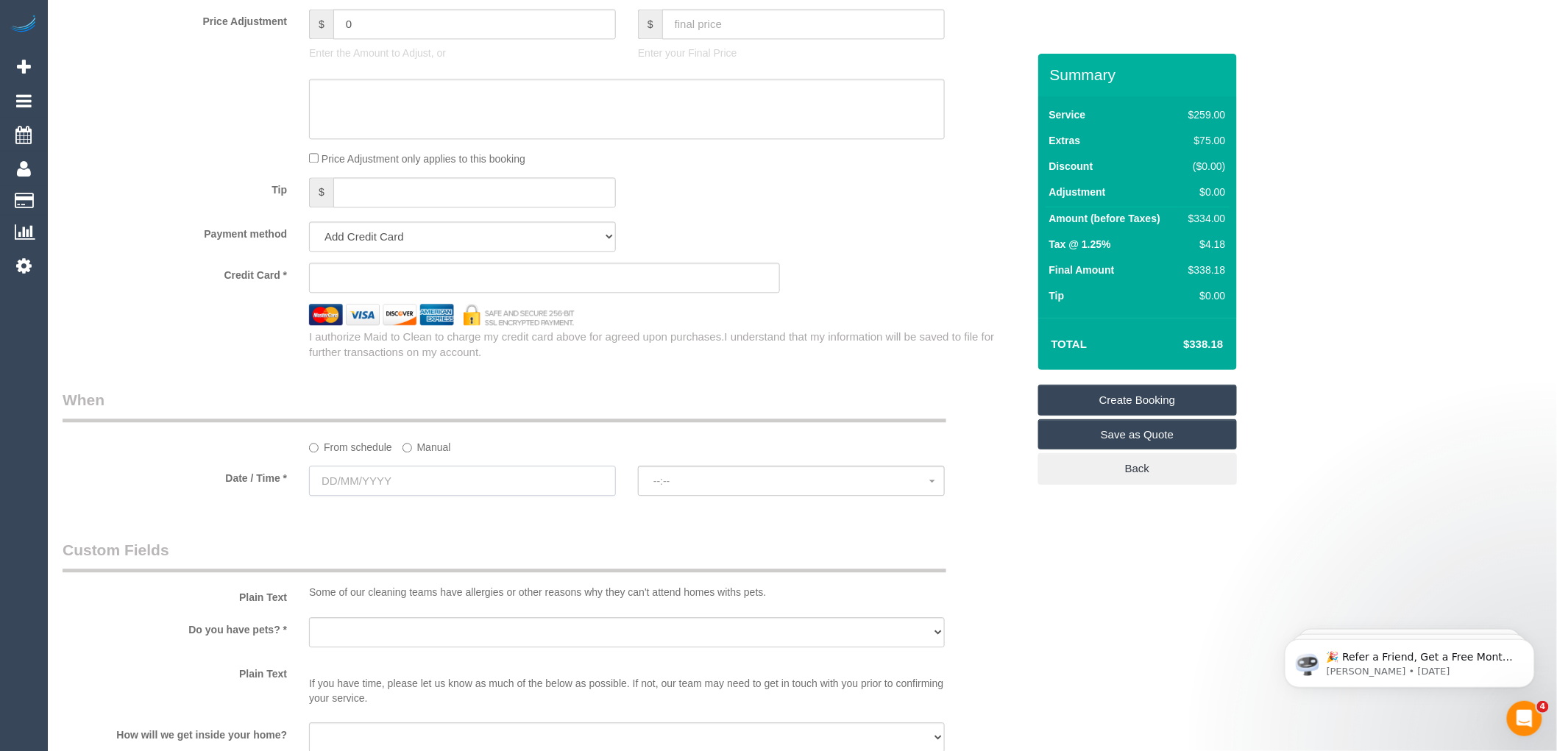
click at [401, 496] on input "text" at bounding box center [462, 481] width 307 height 30
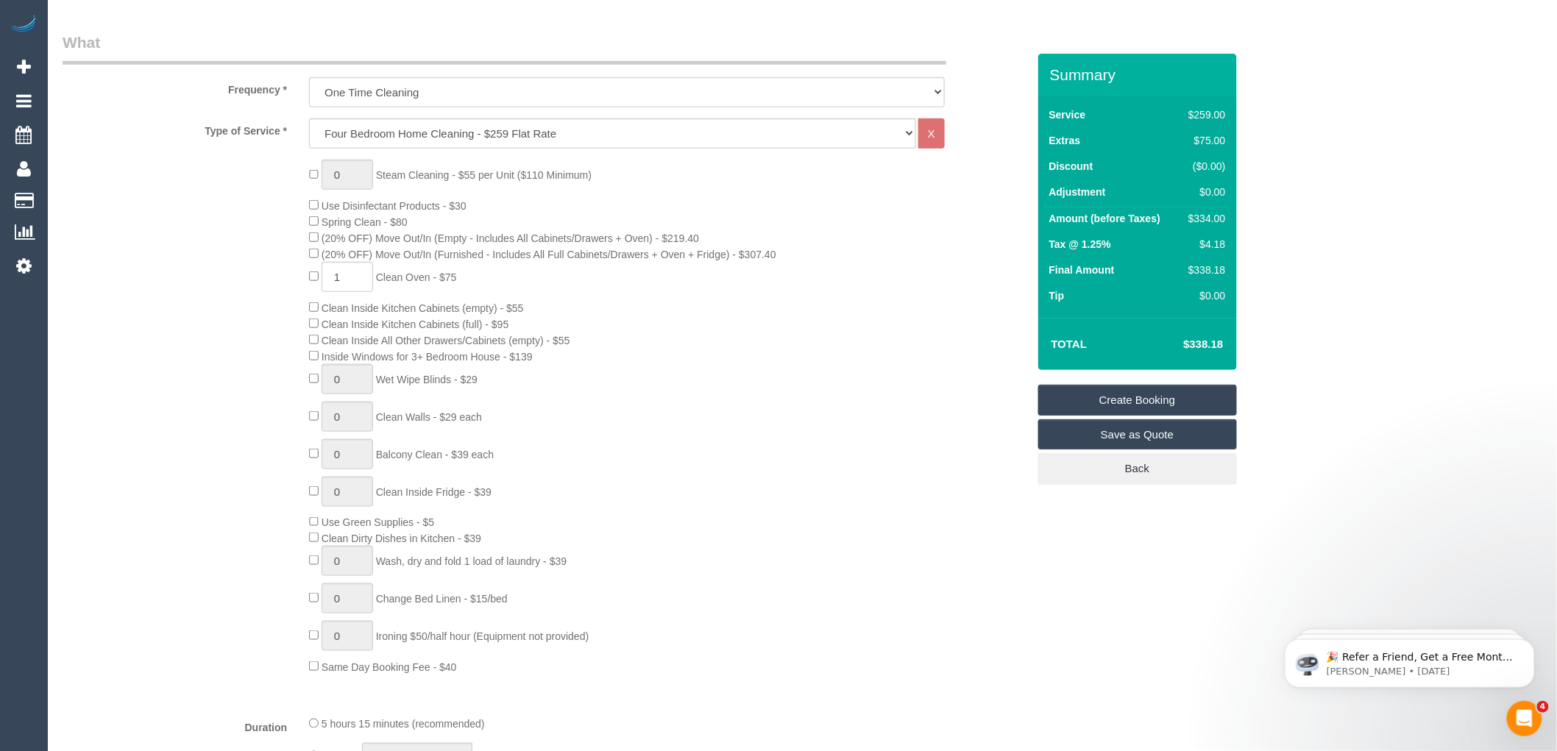
scroll to position [82, 0]
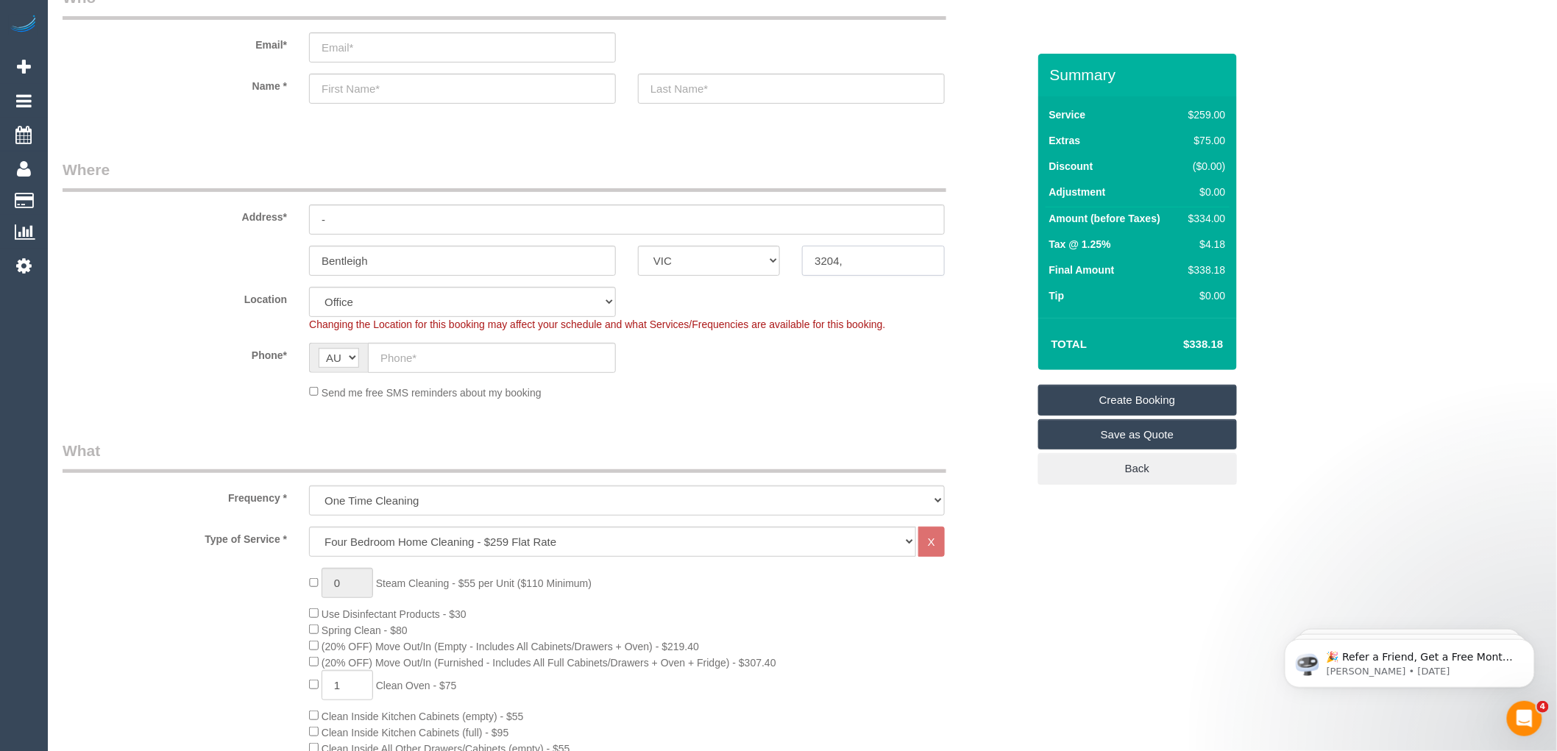
click at [844, 252] on input "3204," at bounding box center [873, 261] width 142 height 30
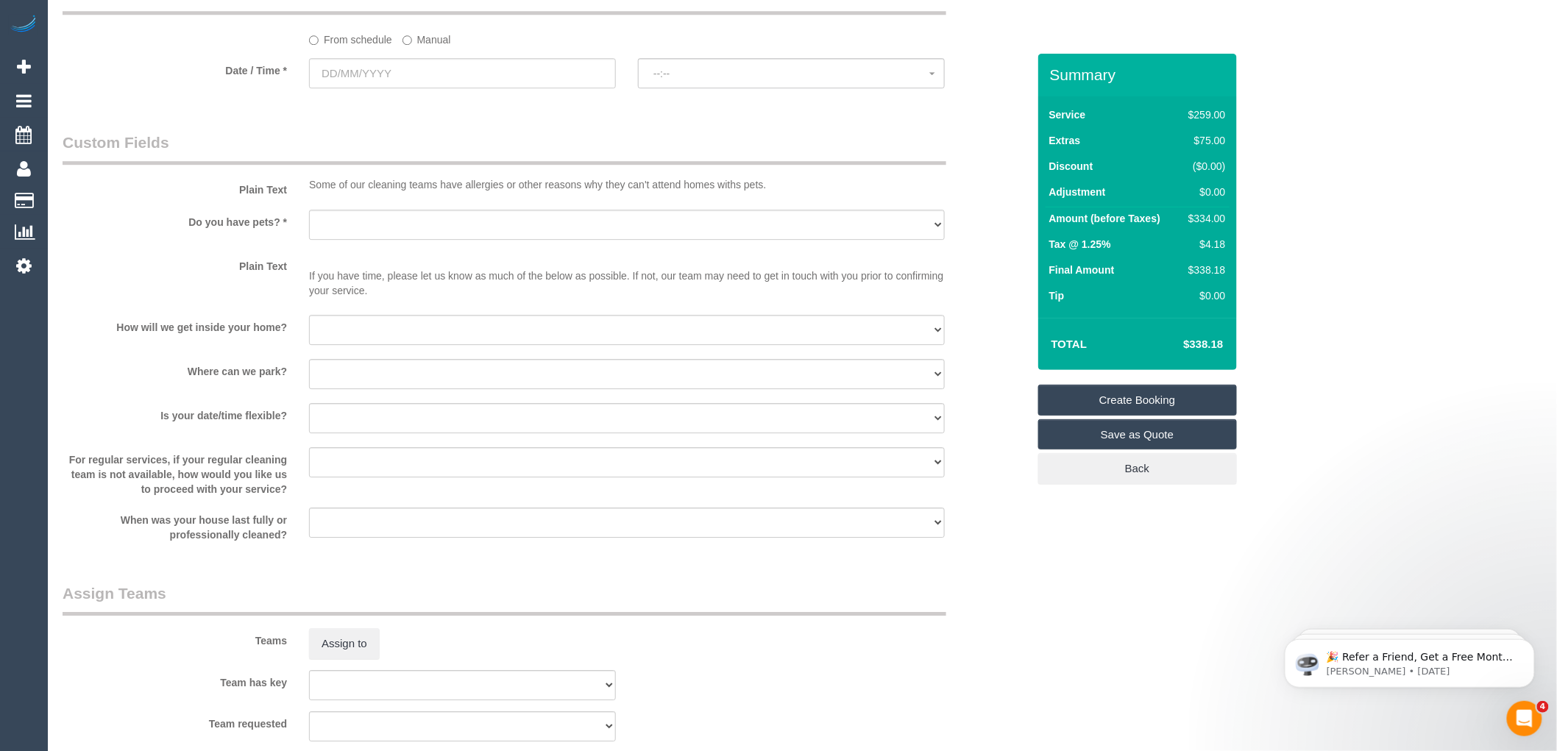
scroll to position [1716, 0]
type input "3204"
click at [390, 87] on input "text" at bounding box center [462, 72] width 307 height 30
select select "64"
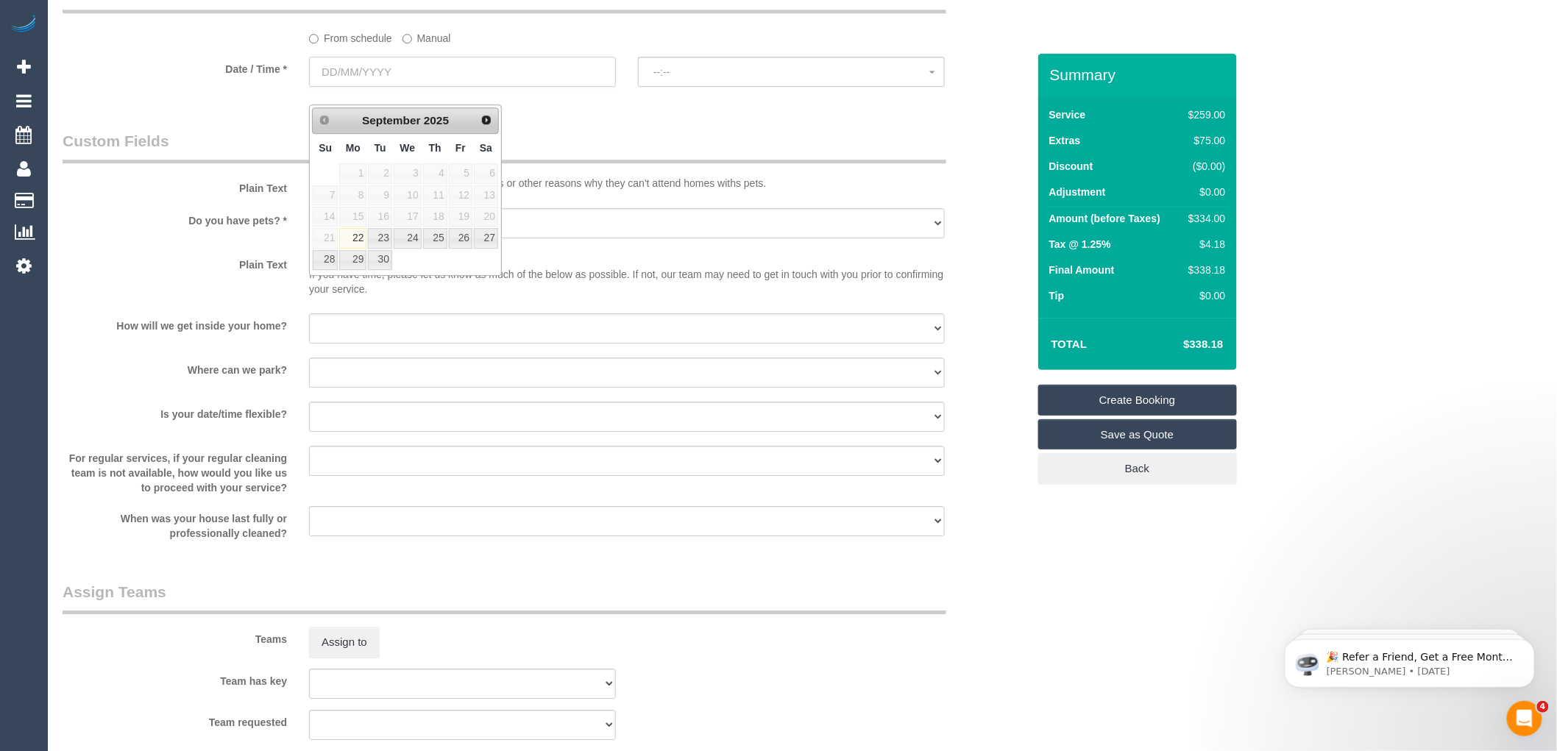
select select "object:2210"
click at [414, 234] on link "24" at bounding box center [408, 238] width 28 height 20
type input "[DATE]"
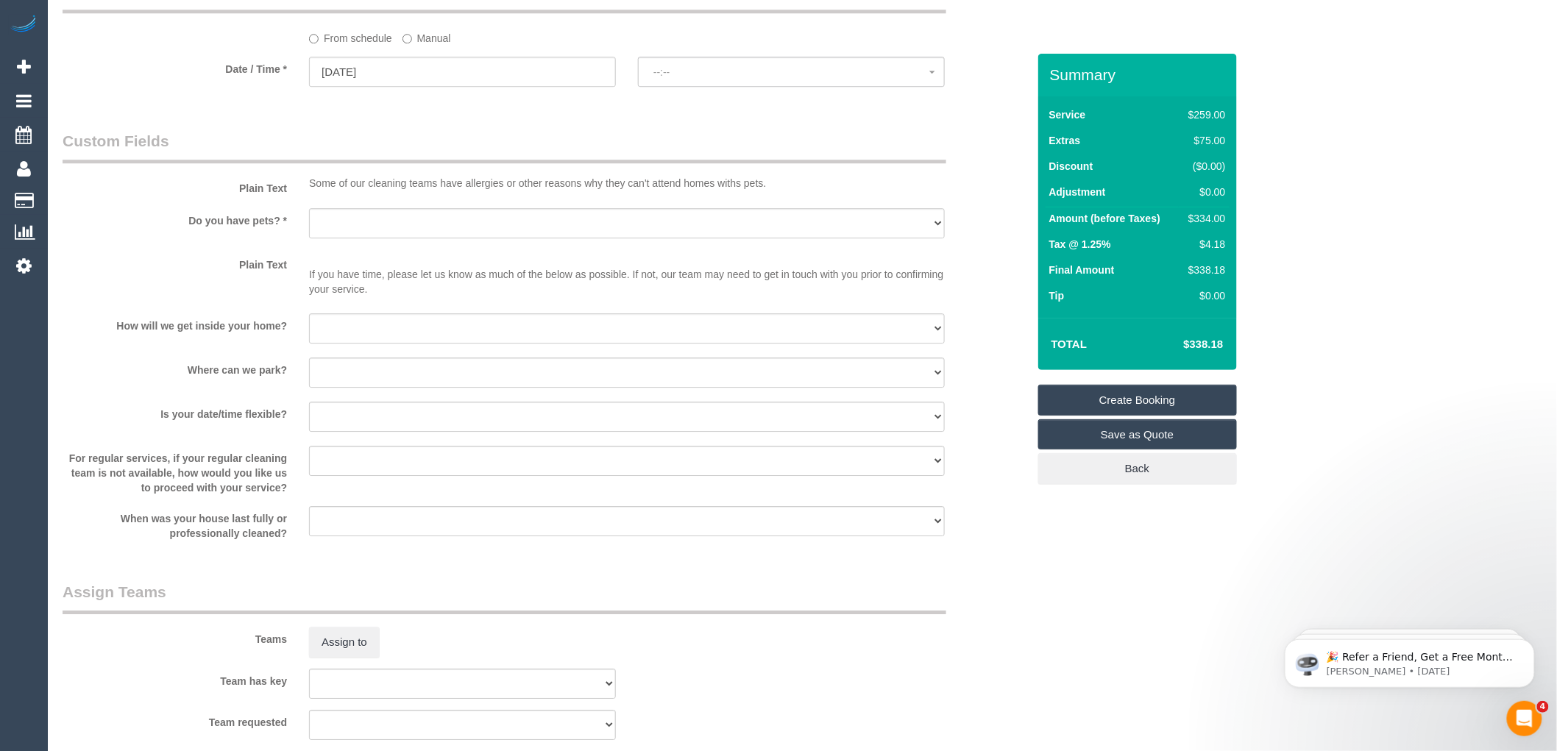
select select "spot1"
click at [666, 78] on span "07:00 - 08:00" at bounding box center [791, 72] width 276 height 12
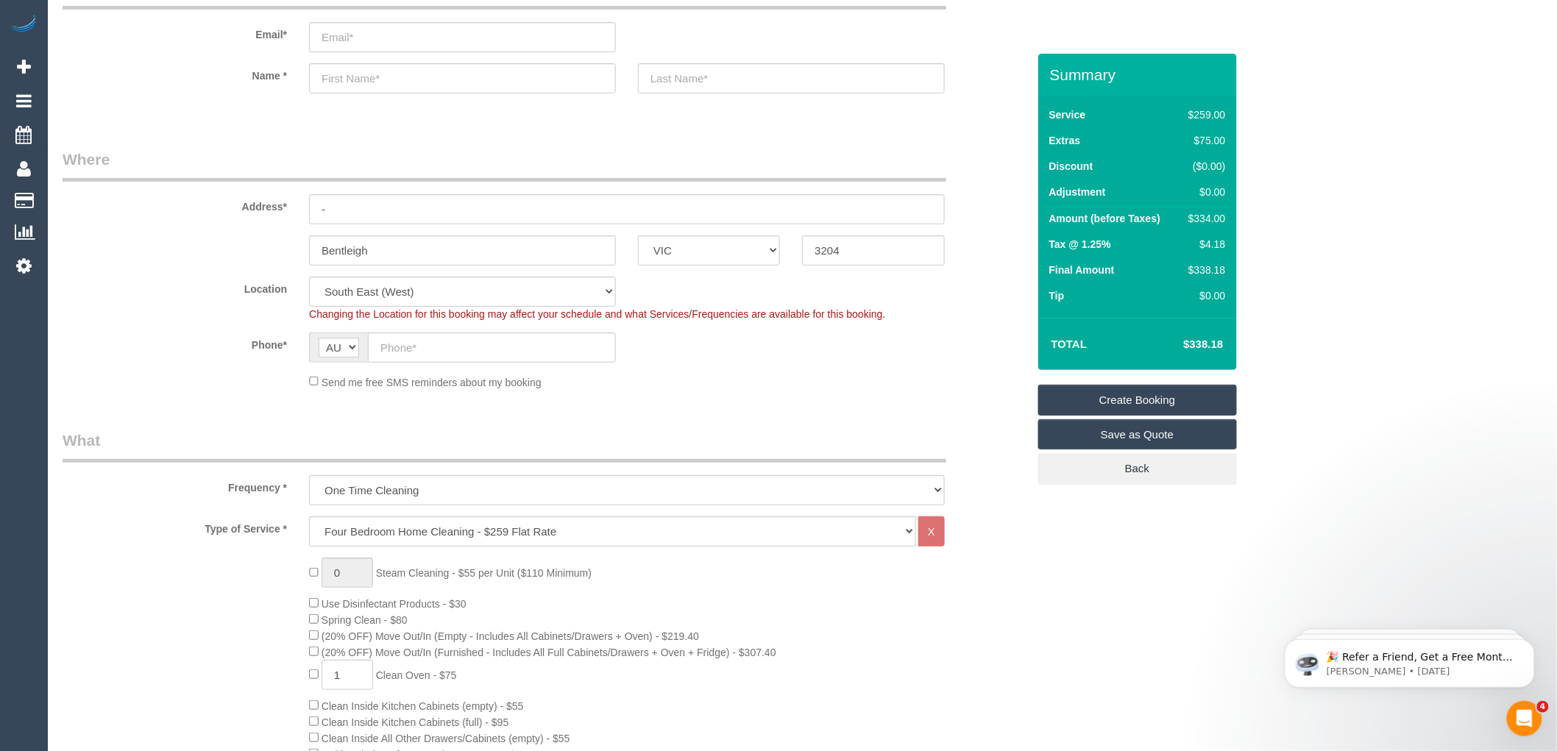
scroll to position [0, 0]
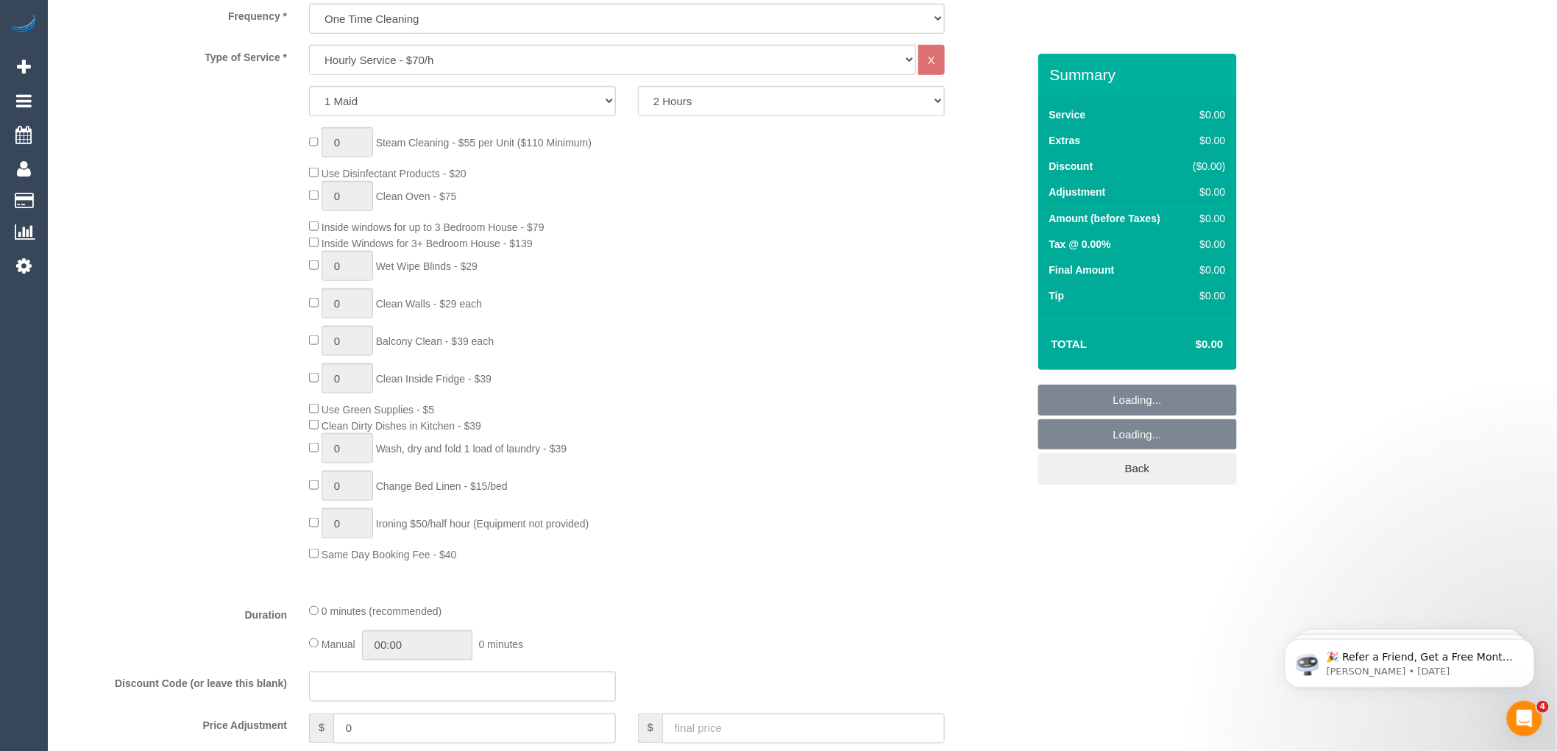
select select "object:813"
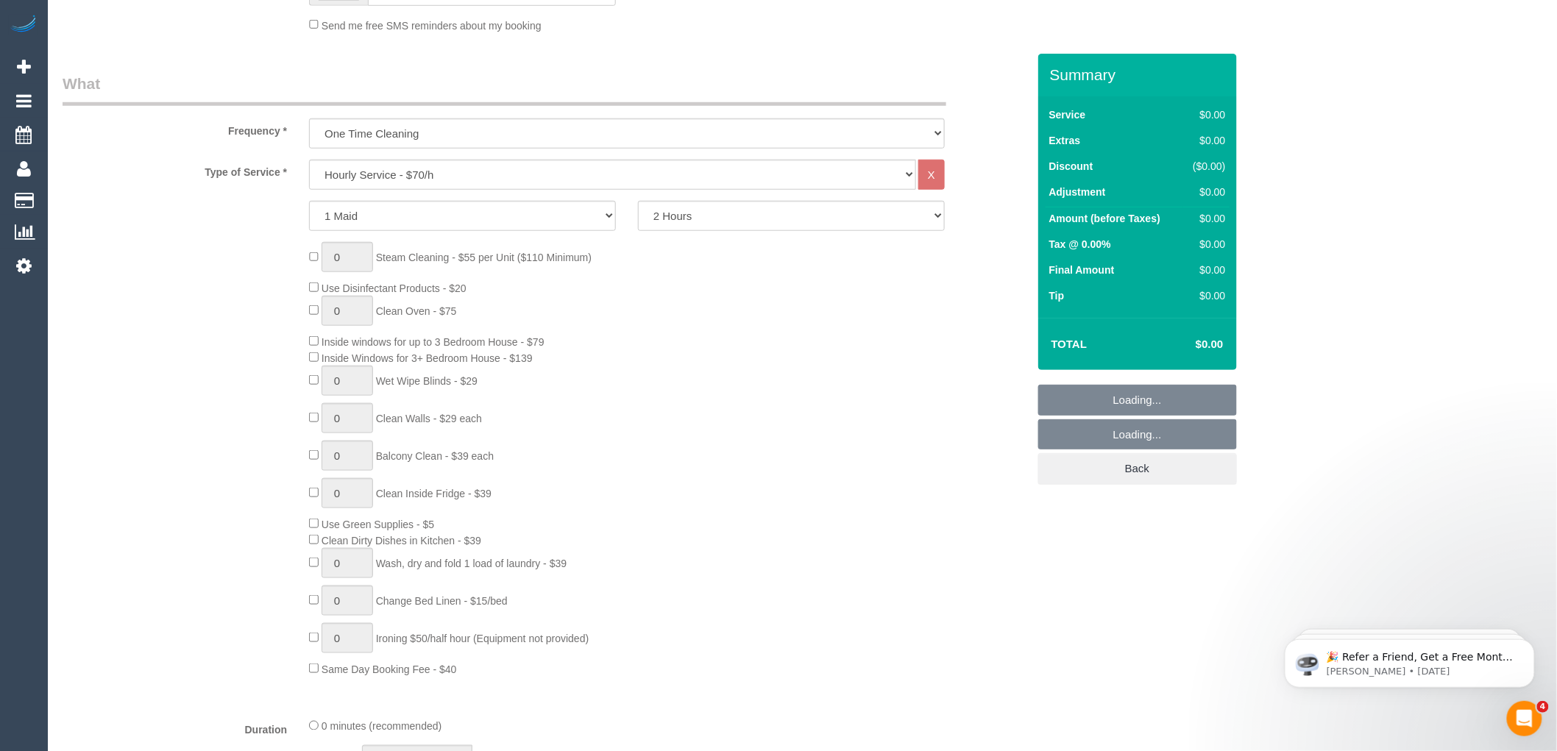
scroll to position [408, 0]
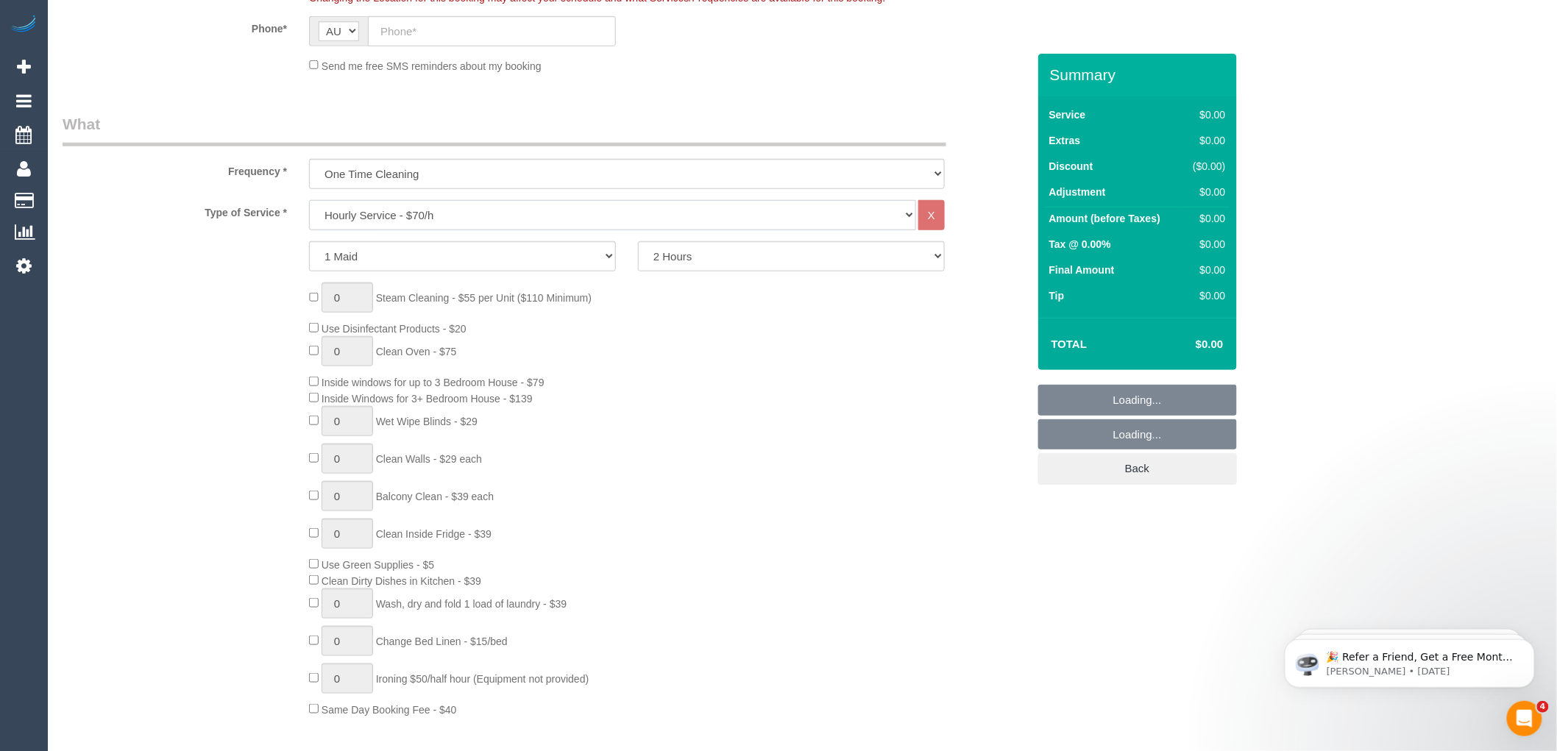
click at [442, 211] on select "Hourly Service - $70/h Hourly Service - $65/h Hourly Service - $60/h Hourly Ser…" at bounding box center [612, 215] width 607 height 30
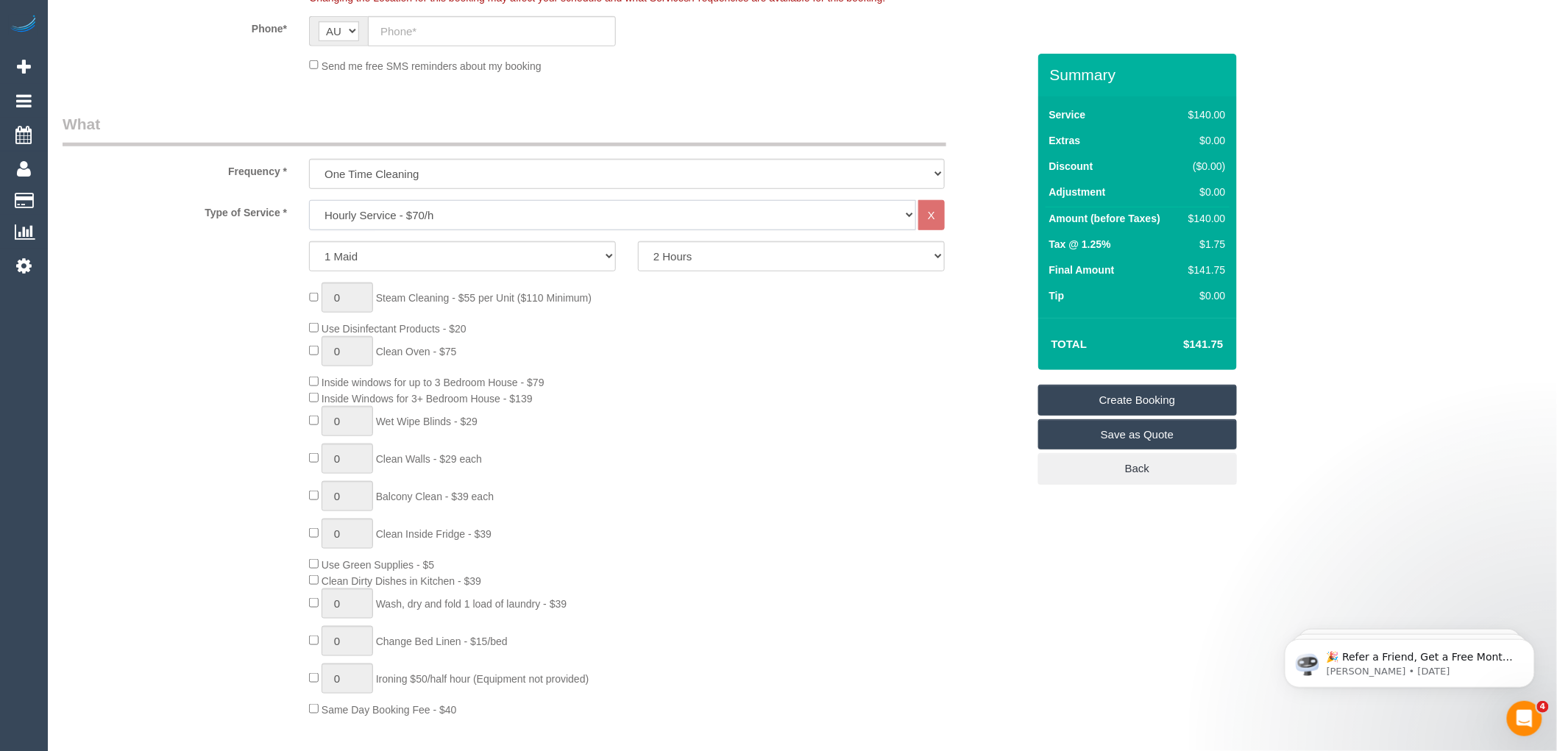
select select "213"
click at [309, 201] on select "Hourly Service - $70/h Hourly Service - $65/h Hourly Service - $60/h Hourly Ser…" at bounding box center [612, 215] width 607 height 30
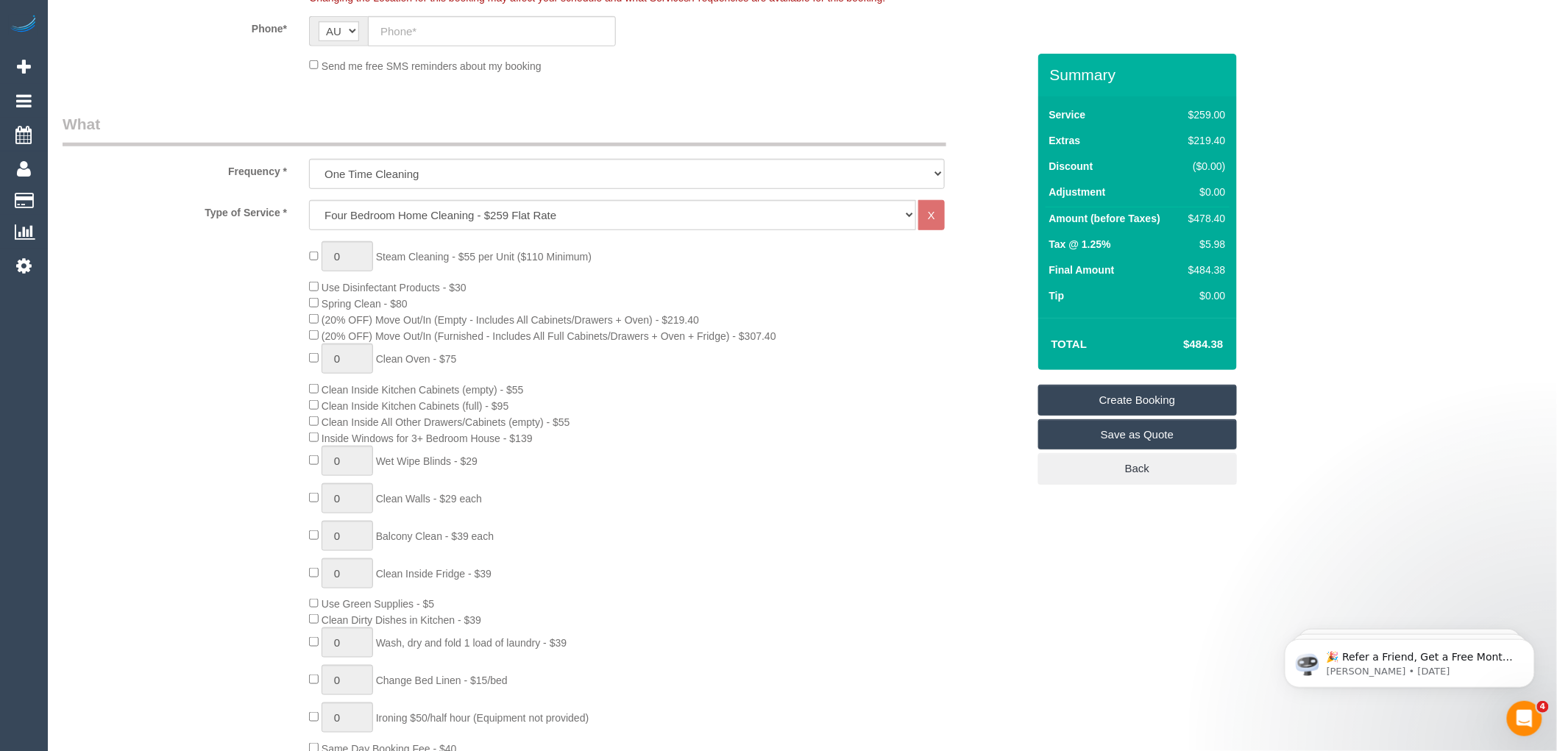
click at [736, 297] on div "0 Steam Cleaning - $55 per Unit ($110 Minimum) Use Disinfectant Products - $30 …" at bounding box center [667, 498] width 739 height 515
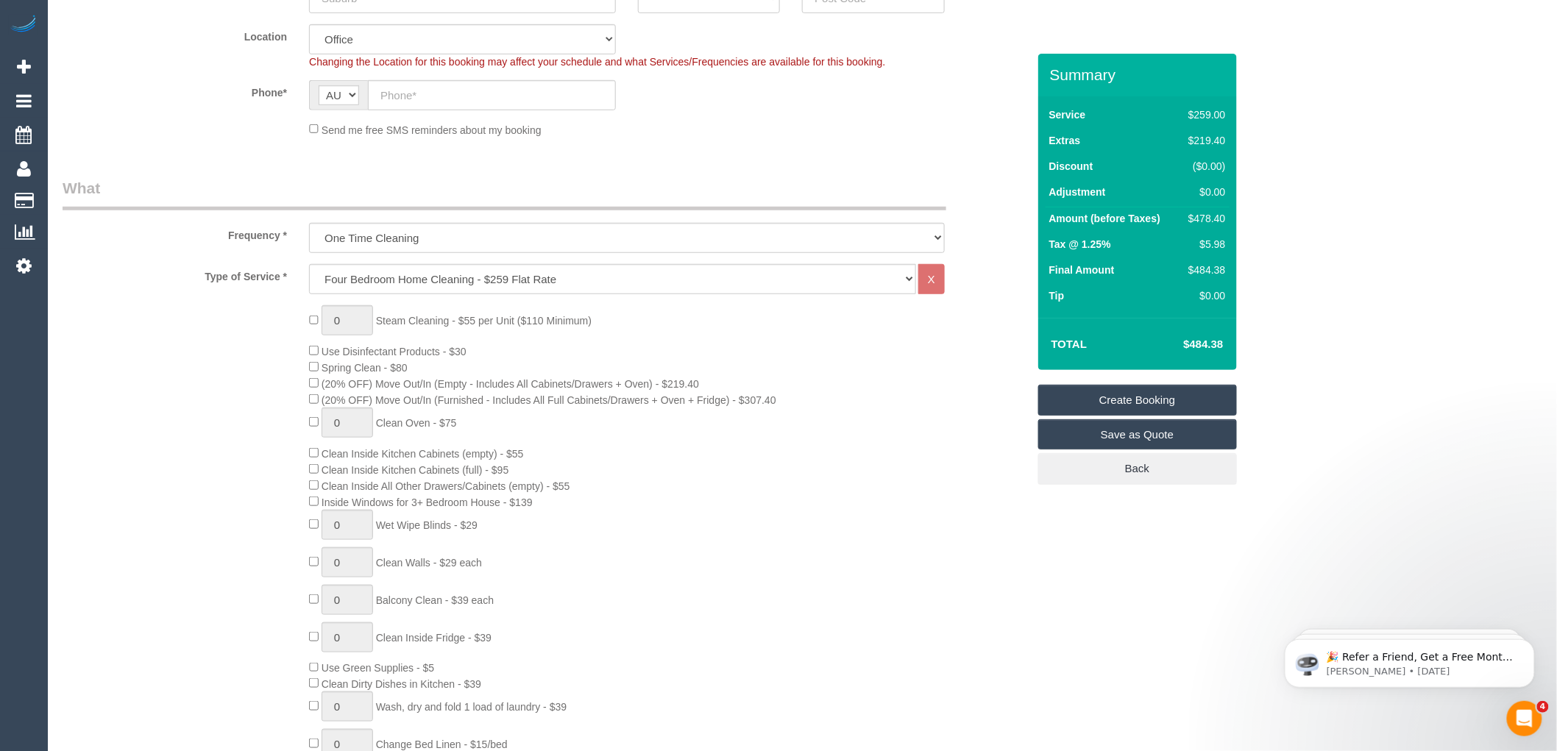
scroll to position [245, 0]
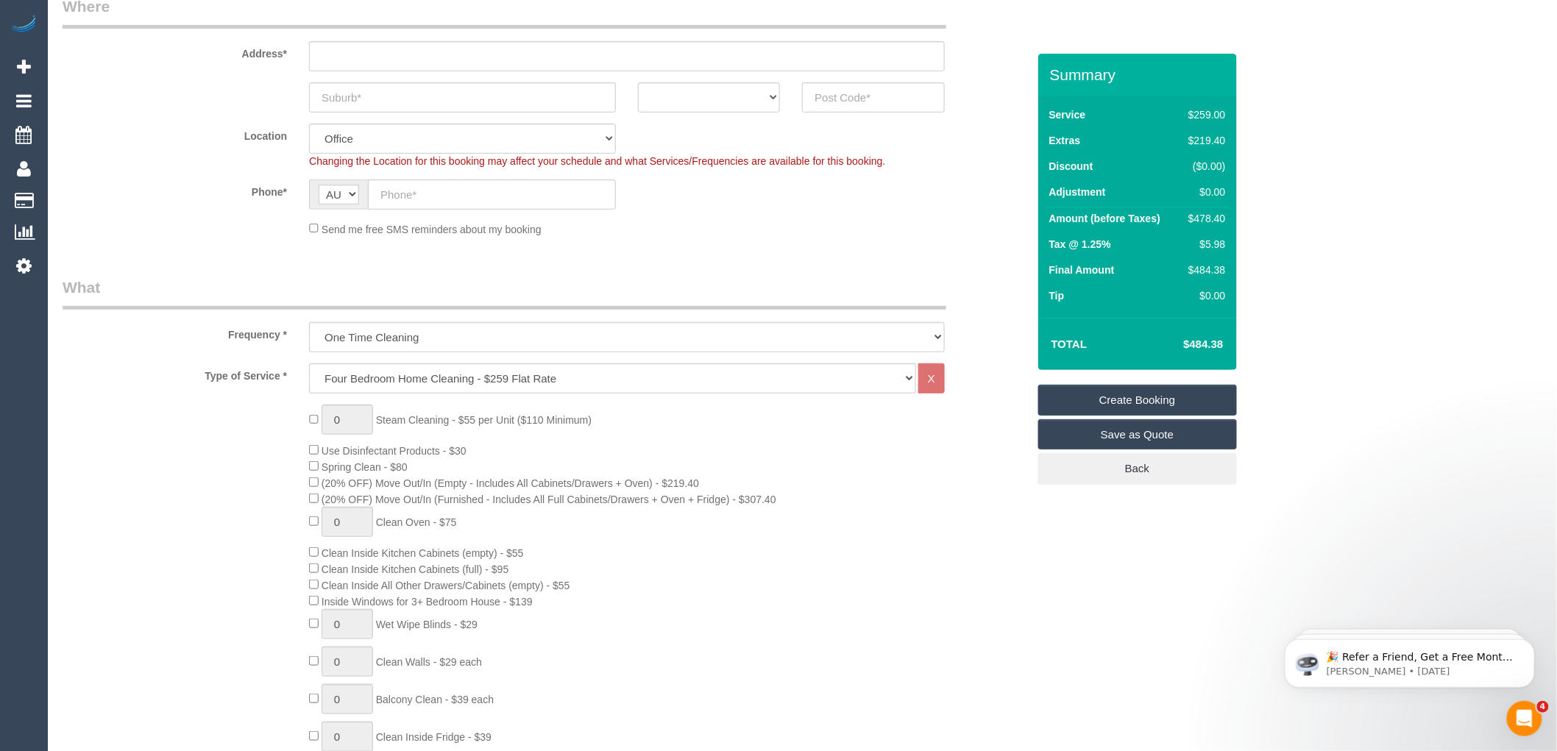
click at [826, 460] on div "0 Steam Cleaning - $55 per Unit ($110 Minimum) Use Disinfectant Products - $30 …" at bounding box center [667, 662] width 739 height 515
click at [410, 195] on input "text" at bounding box center [492, 194] width 248 height 30
paste input "61 423 777 365"
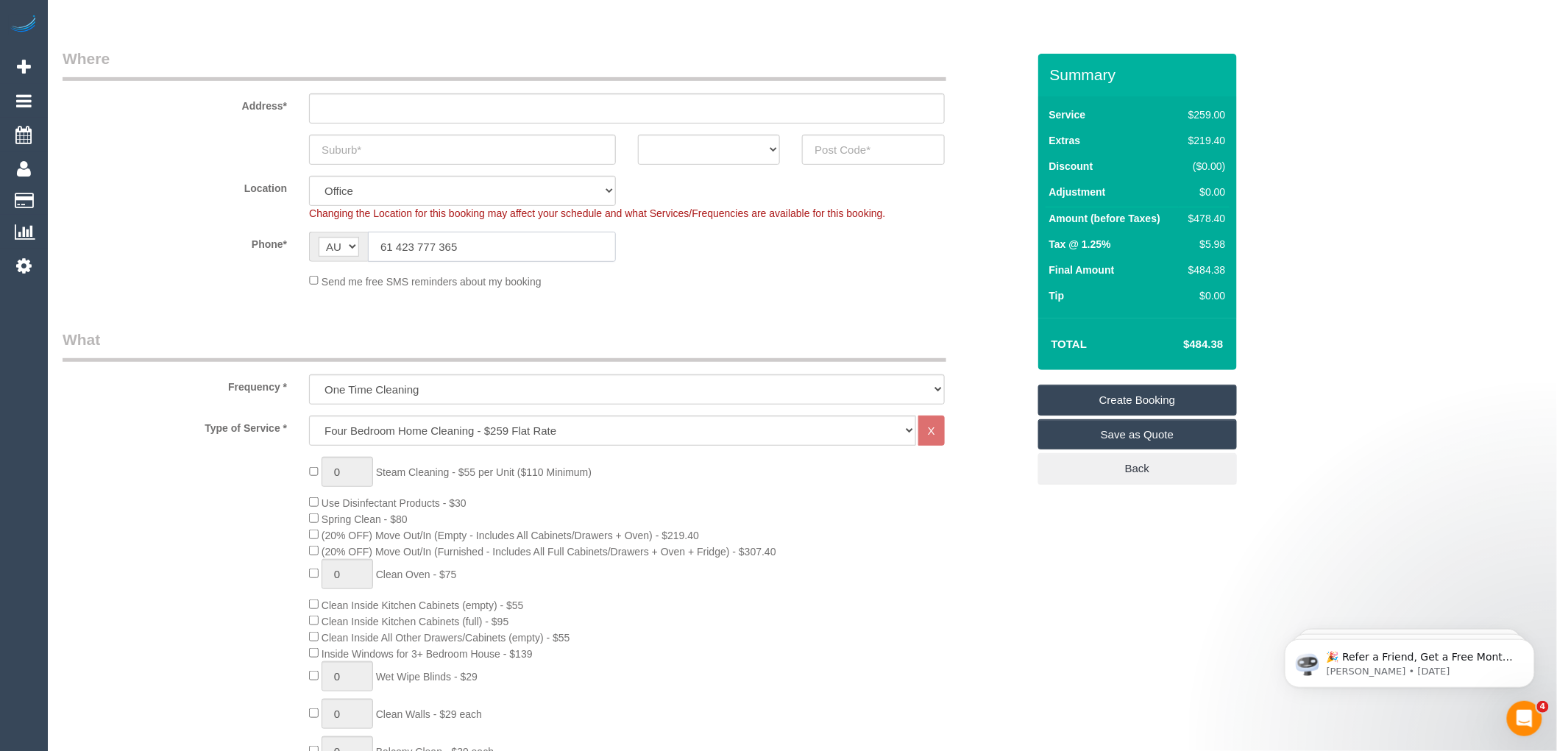
scroll to position [163, 0]
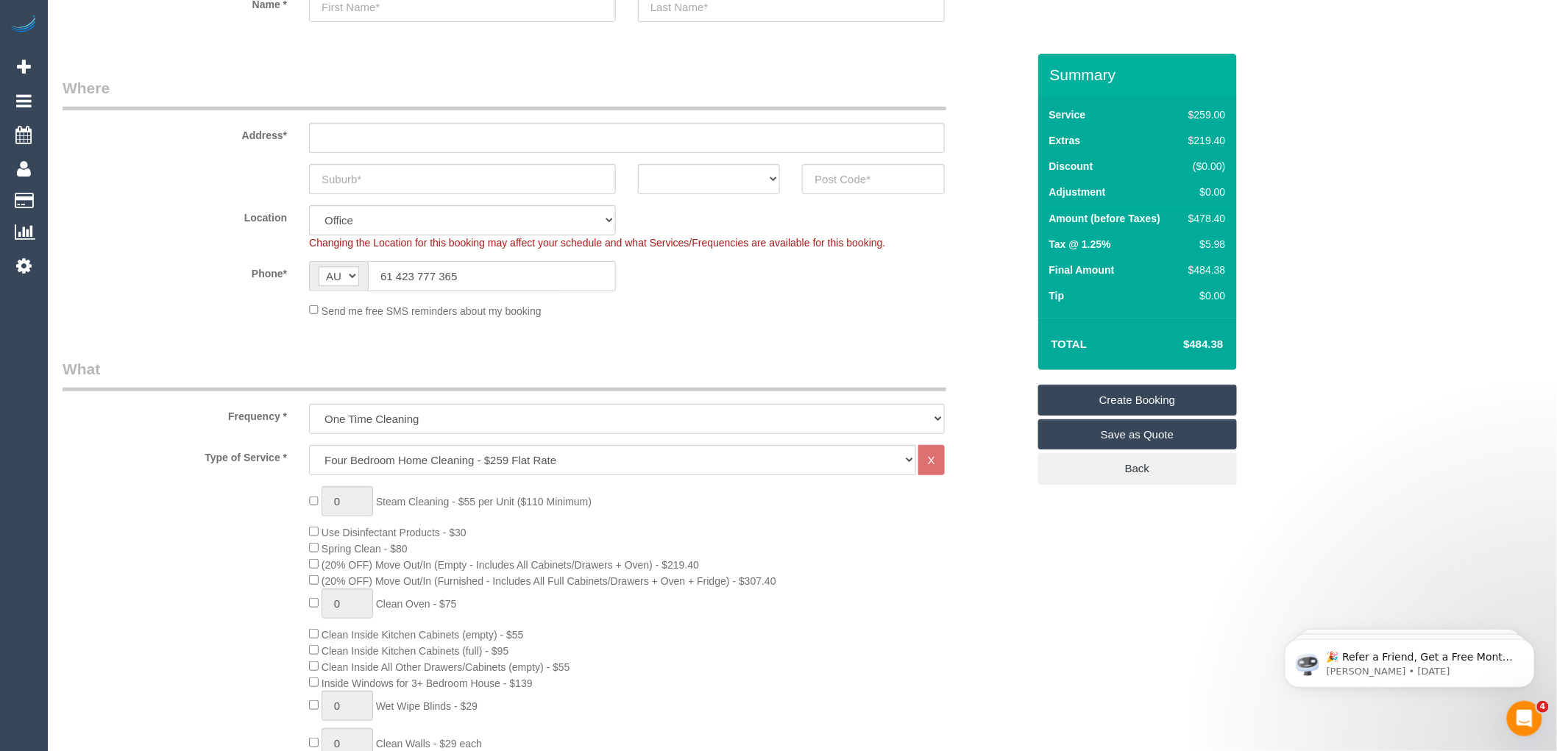
drag, startPoint x: 394, startPoint y: 271, endPoint x: 364, endPoint y: 270, distance: 30.2
click at [364, 270] on div "AF AL DZ AD AO AI AQ AG AR AM AW AU AT AZ BS BH BD BB BY BE BZ BJ BM BT BO BA B…" at bounding box center [462, 276] width 307 height 30
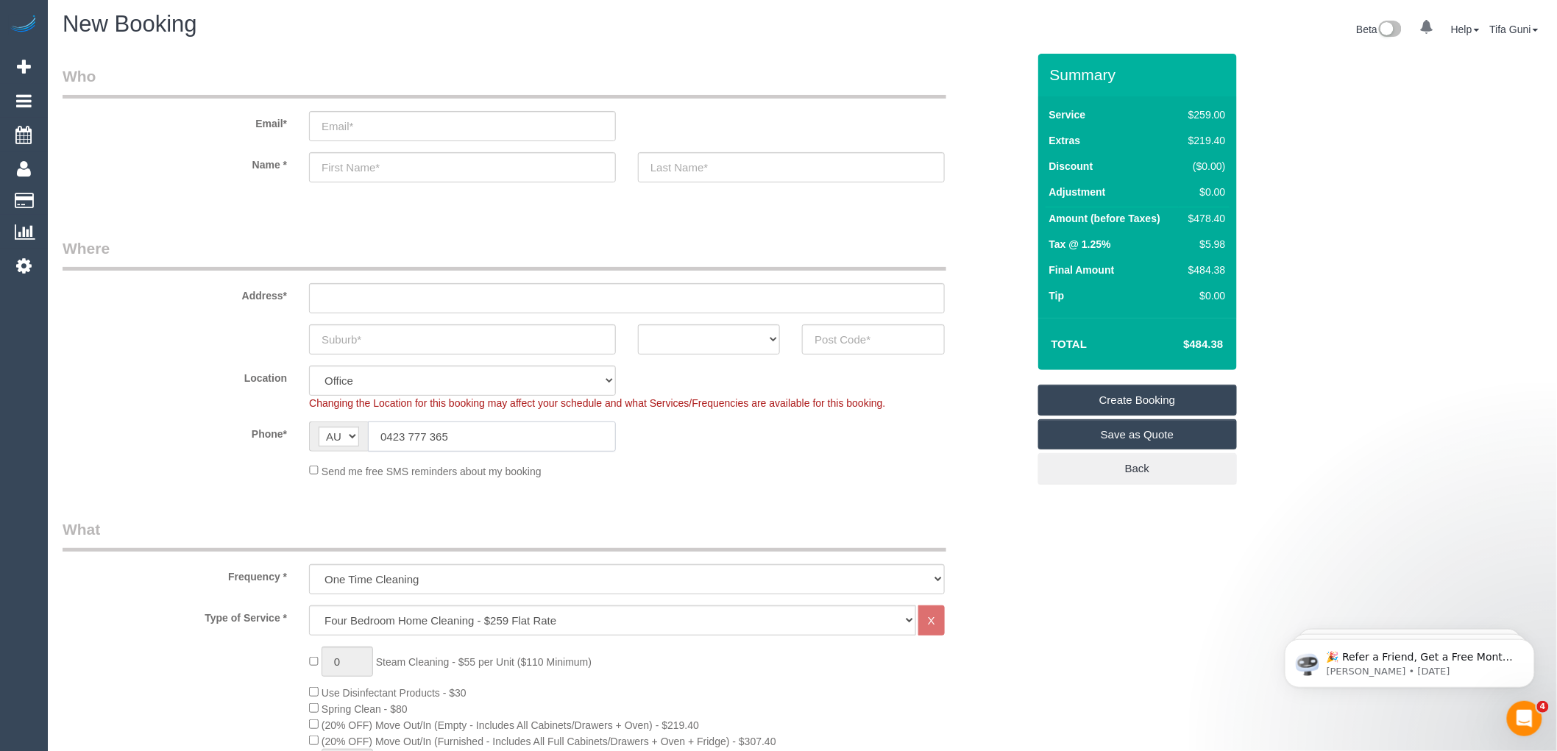
scroll to position [0, 0]
type input "0423 777 365"
click at [344, 121] on input "email" at bounding box center [462, 129] width 307 height 30
click at [364, 126] on input "[EMAIL_ADDRESS][DOMAIN_NAME]" at bounding box center [462, 129] width 307 height 30
click at [347, 124] on input "[EMAIL_ADDRESS][DOMAIN_NAME]" at bounding box center [462, 129] width 307 height 30
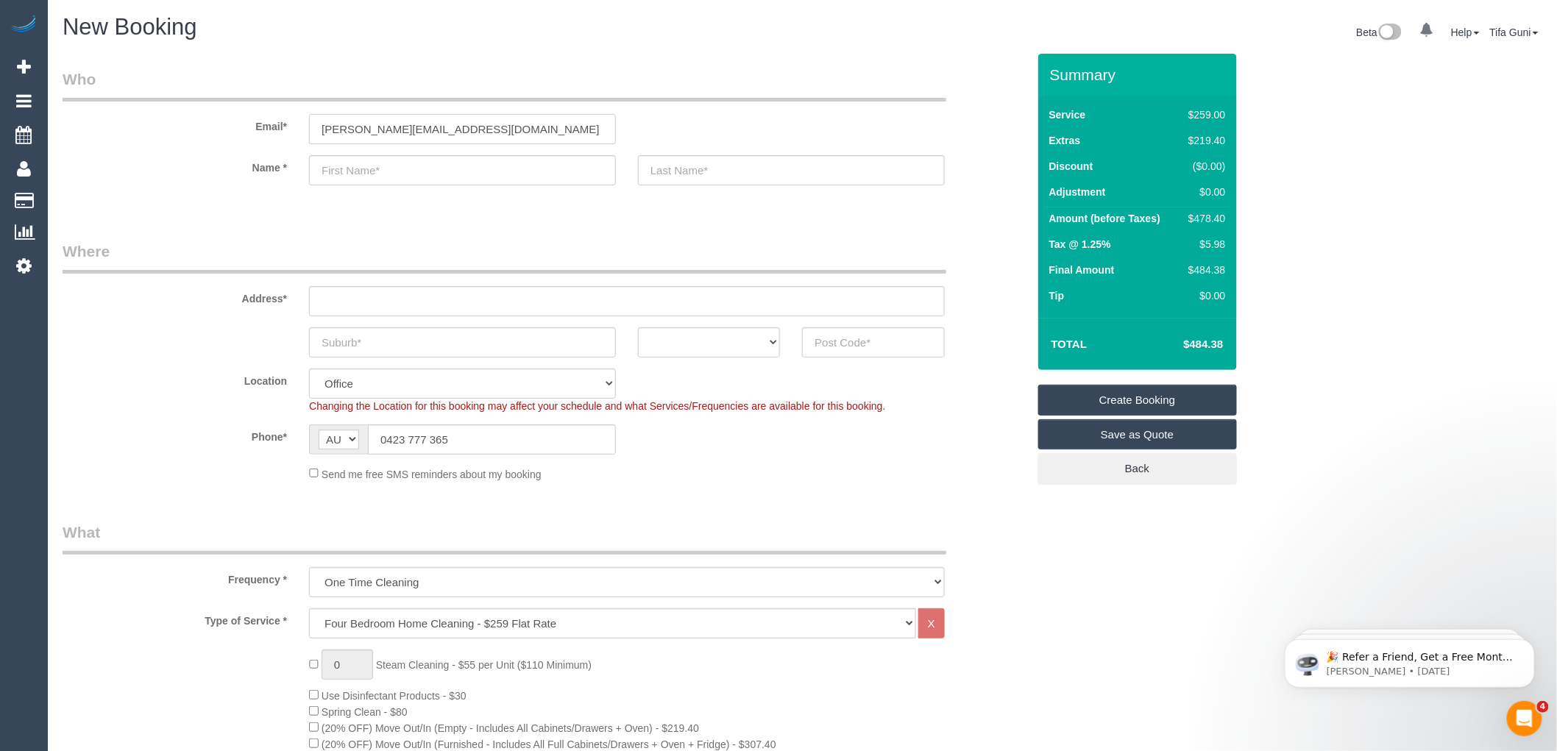
click at [356, 123] on input "[PERSON_NAME][EMAIL_ADDRESS][DOMAIN_NAME]" at bounding box center [462, 129] width 307 height 30
click at [366, 129] on input "[PERSON_NAME][EMAIL_ADDRESS][DOMAIN_NAME]" at bounding box center [462, 129] width 307 height 30
type input "[PERSON_NAME][EMAIL_ADDRESS][DOMAIN_NAME]"
click at [364, 179] on input "text" at bounding box center [462, 170] width 307 height 30
type input "[PERSON_NAME]"
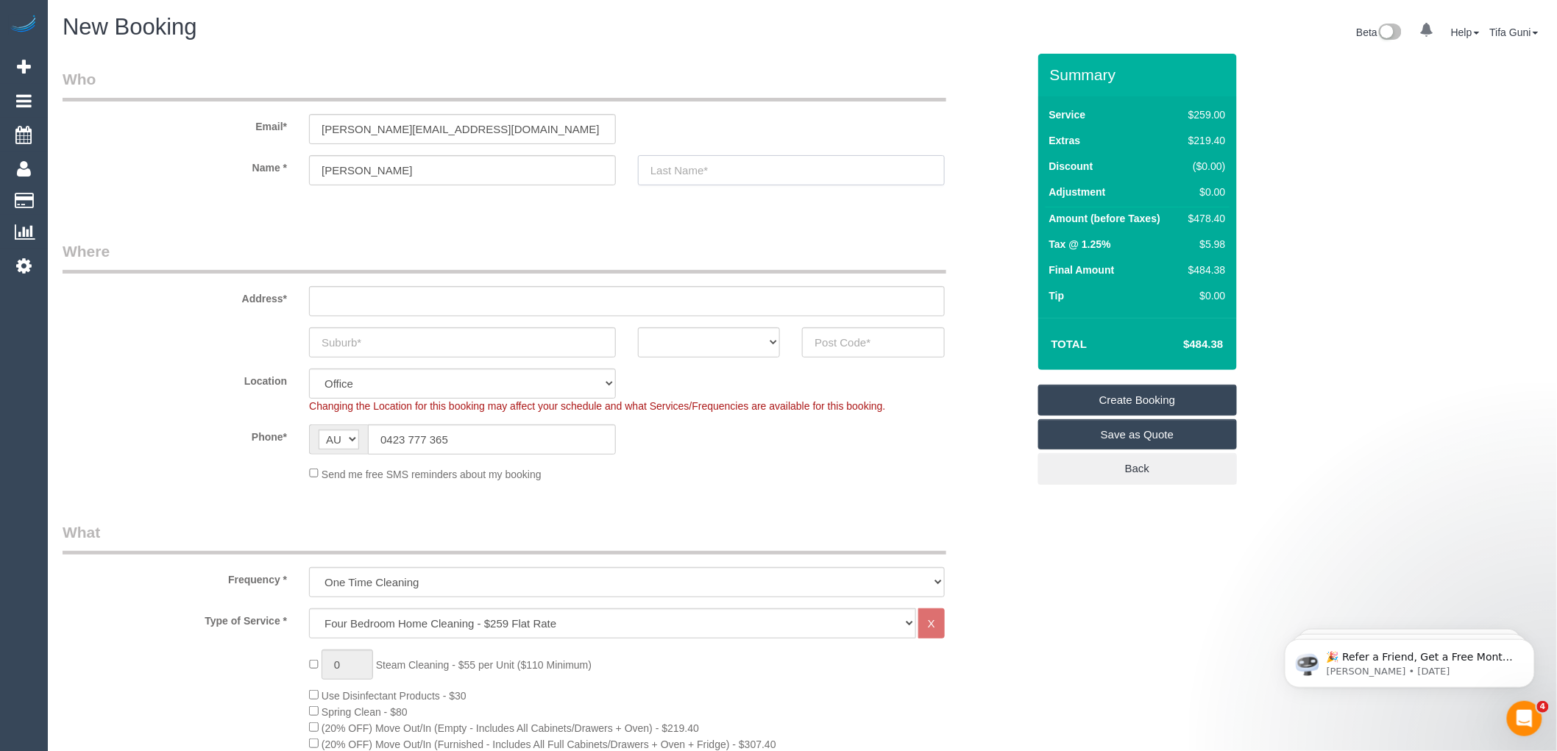
click at [678, 173] on input "text" at bounding box center [791, 170] width 307 height 30
type input "[PERSON_NAME]"
click at [335, 298] on input "text" at bounding box center [627, 301] width 636 height 30
type input "-"
click at [769, 339] on select "ACT [GEOGRAPHIC_DATA] NT [GEOGRAPHIC_DATA] SA TAS [GEOGRAPHIC_DATA] [GEOGRAPHIC…" at bounding box center [709, 342] width 142 height 30
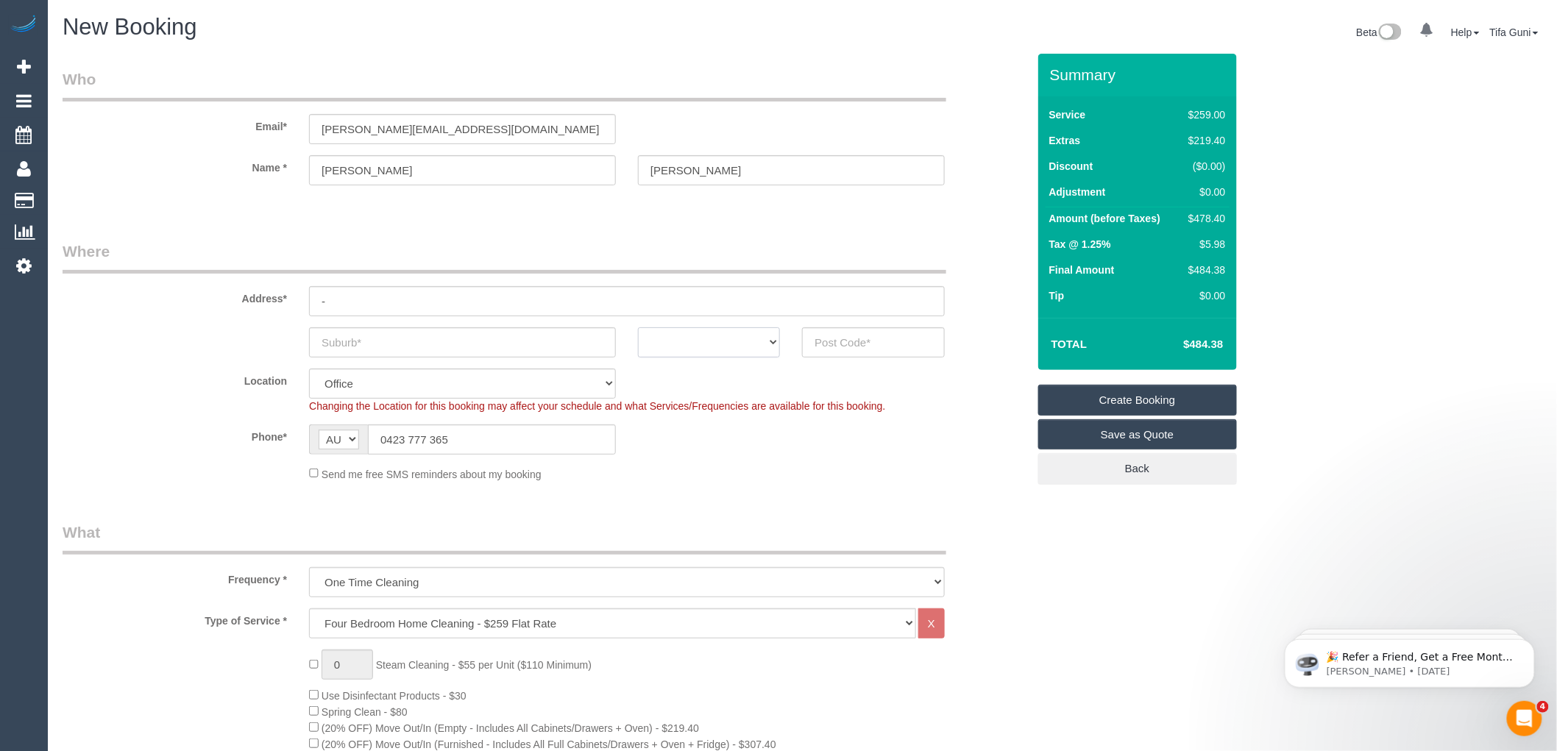
select select "VIC"
click at [638, 327] on select "ACT [GEOGRAPHIC_DATA] NT [GEOGRAPHIC_DATA] SA TAS [GEOGRAPHIC_DATA] [GEOGRAPHIC…" at bounding box center [709, 342] width 142 height 30
click at [418, 341] on input "text" at bounding box center [462, 342] width 307 height 30
click at [892, 341] on input "text" at bounding box center [873, 342] width 142 height 30
drag, startPoint x: 783, startPoint y: 344, endPoint x: 774, endPoint y: 349, distance: 10.9
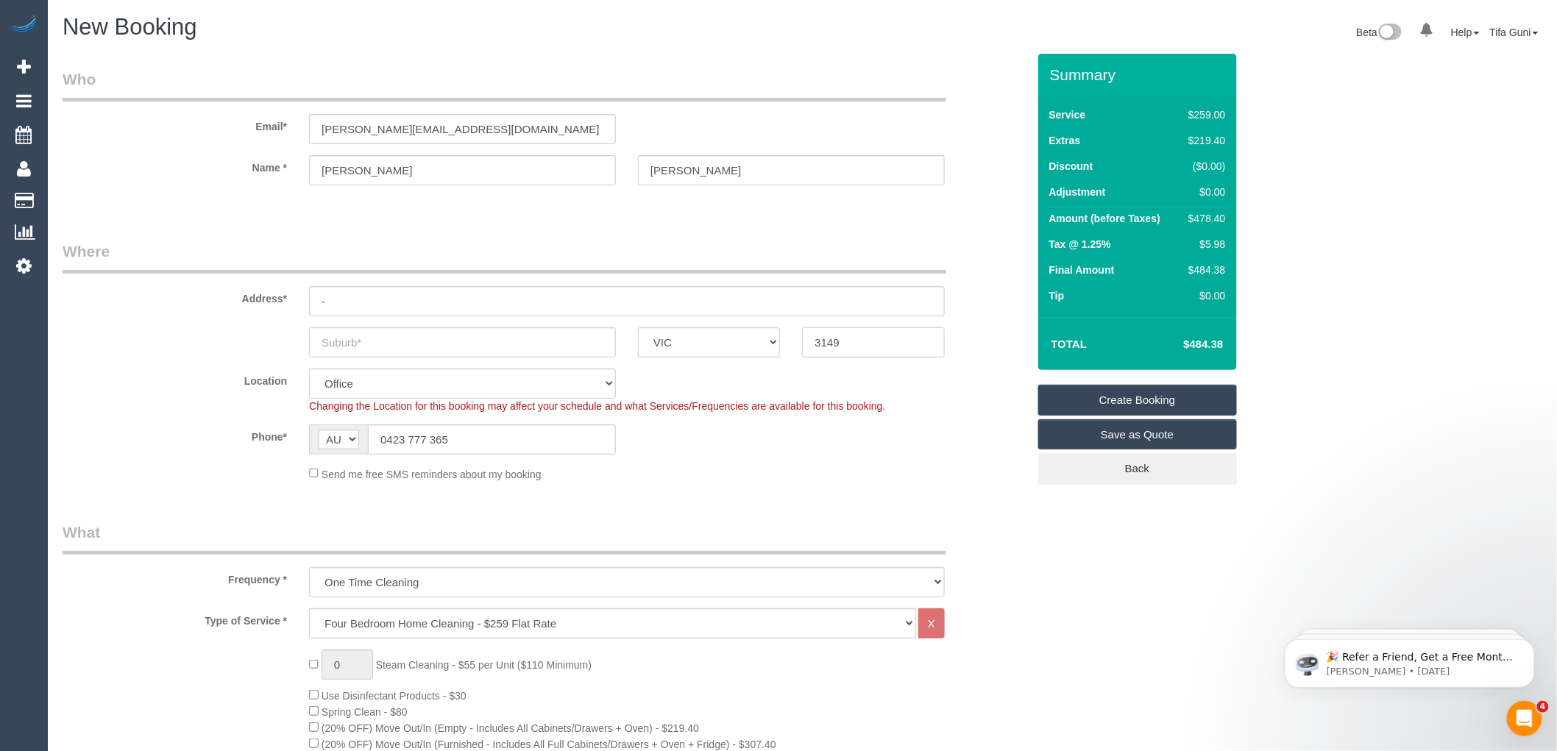
click at [754, 349] on div "ACT [GEOGRAPHIC_DATA] NT [GEOGRAPHIC_DATA] SA TAS [GEOGRAPHIC_DATA] [GEOGRAPHIC…" at bounding box center [544, 342] width 987 height 30
type input "3149"
click at [385, 342] on input "text" at bounding box center [462, 342] width 307 height 30
select select "48"
select select "object:2510"
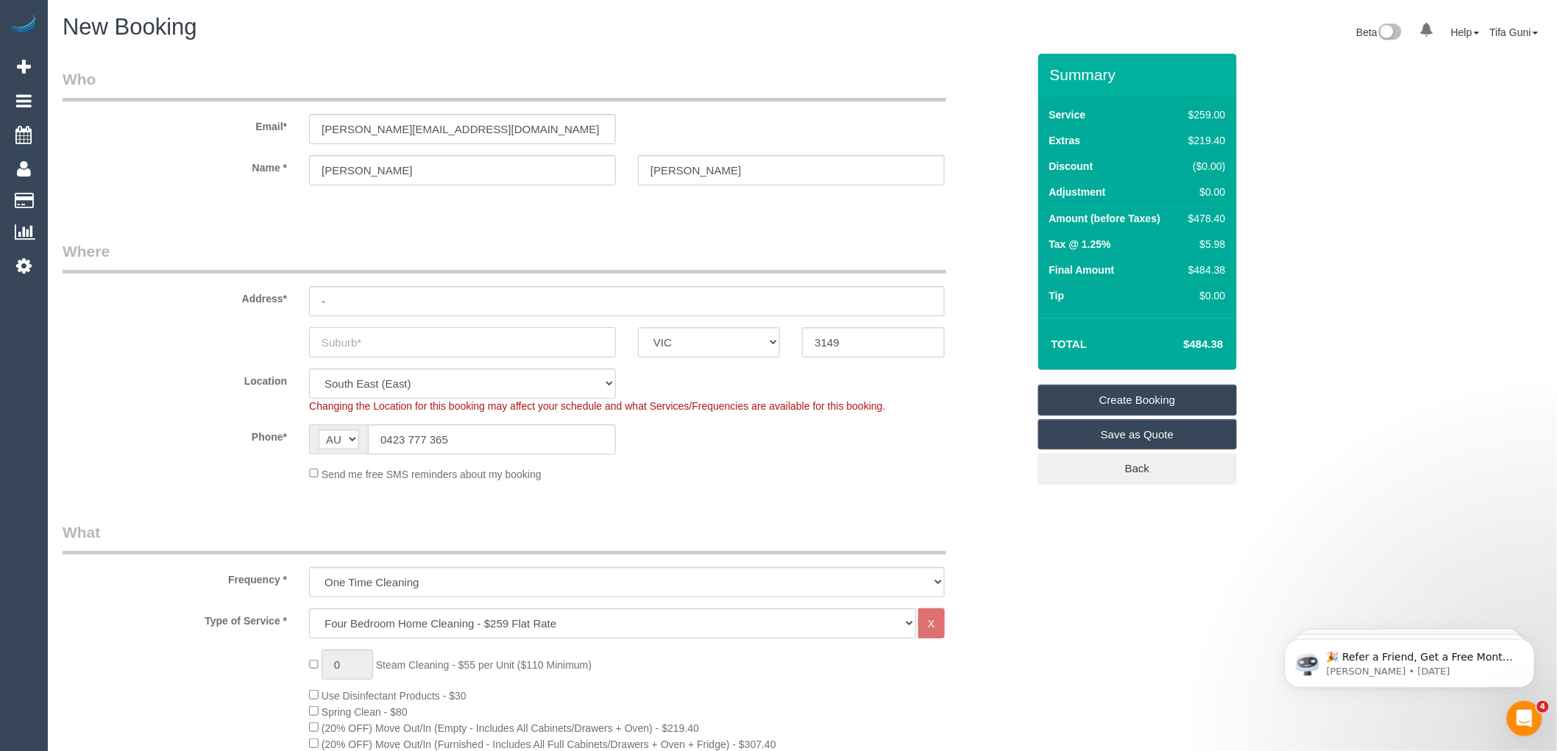
click at [359, 340] on input "text" at bounding box center [462, 342] width 307 height 30
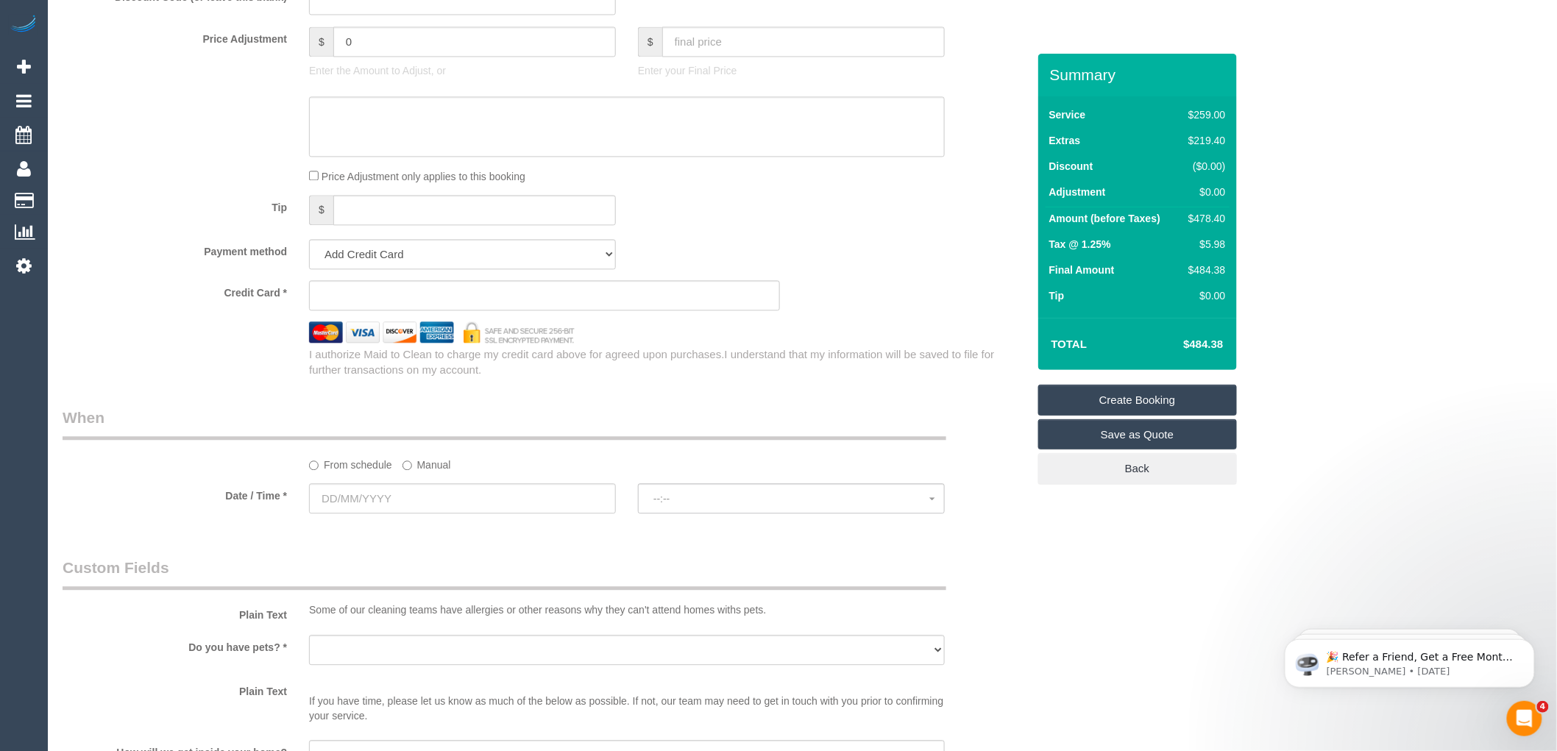
scroll to position [1389, 0]
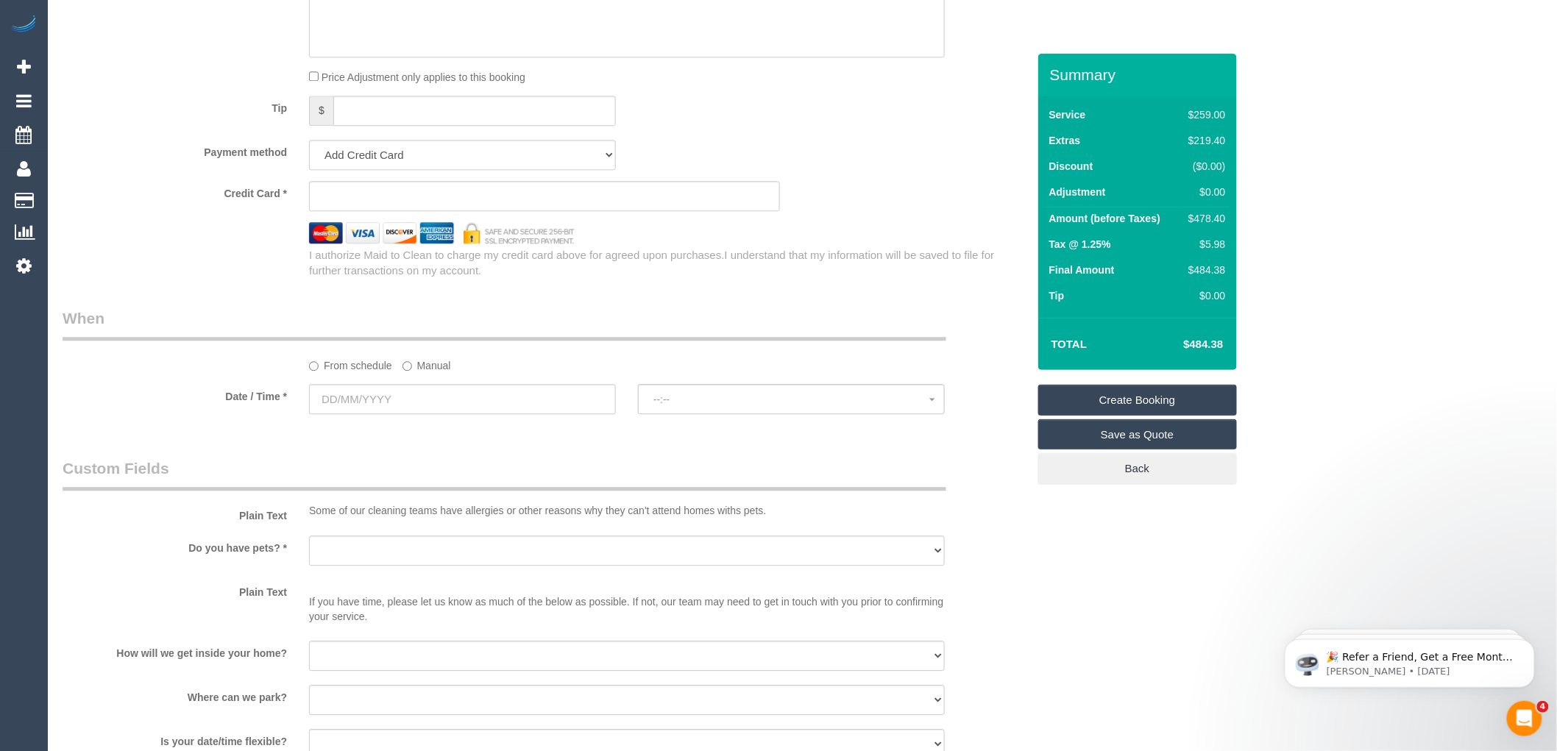
type input "pinewood"
click at [392, 407] on input "text" at bounding box center [462, 399] width 307 height 30
click at [415, 560] on link "24" at bounding box center [408, 565] width 28 height 20
type input "[DATE]"
click at [680, 406] on button "07:00 - 08:00" at bounding box center [791, 399] width 307 height 30
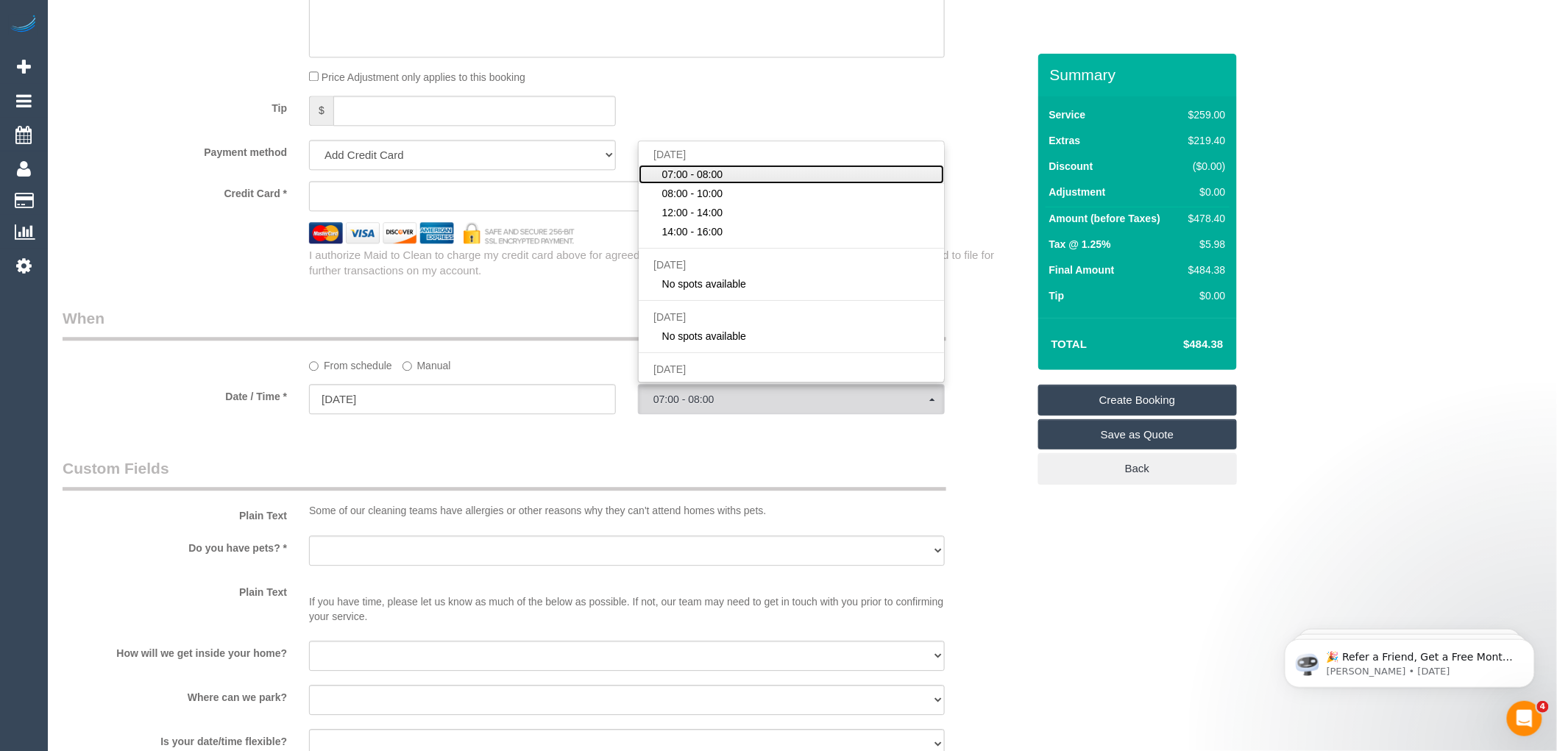
click at [690, 182] on span "07:00 - 08:00" at bounding box center [692, 174] width 61 height 15
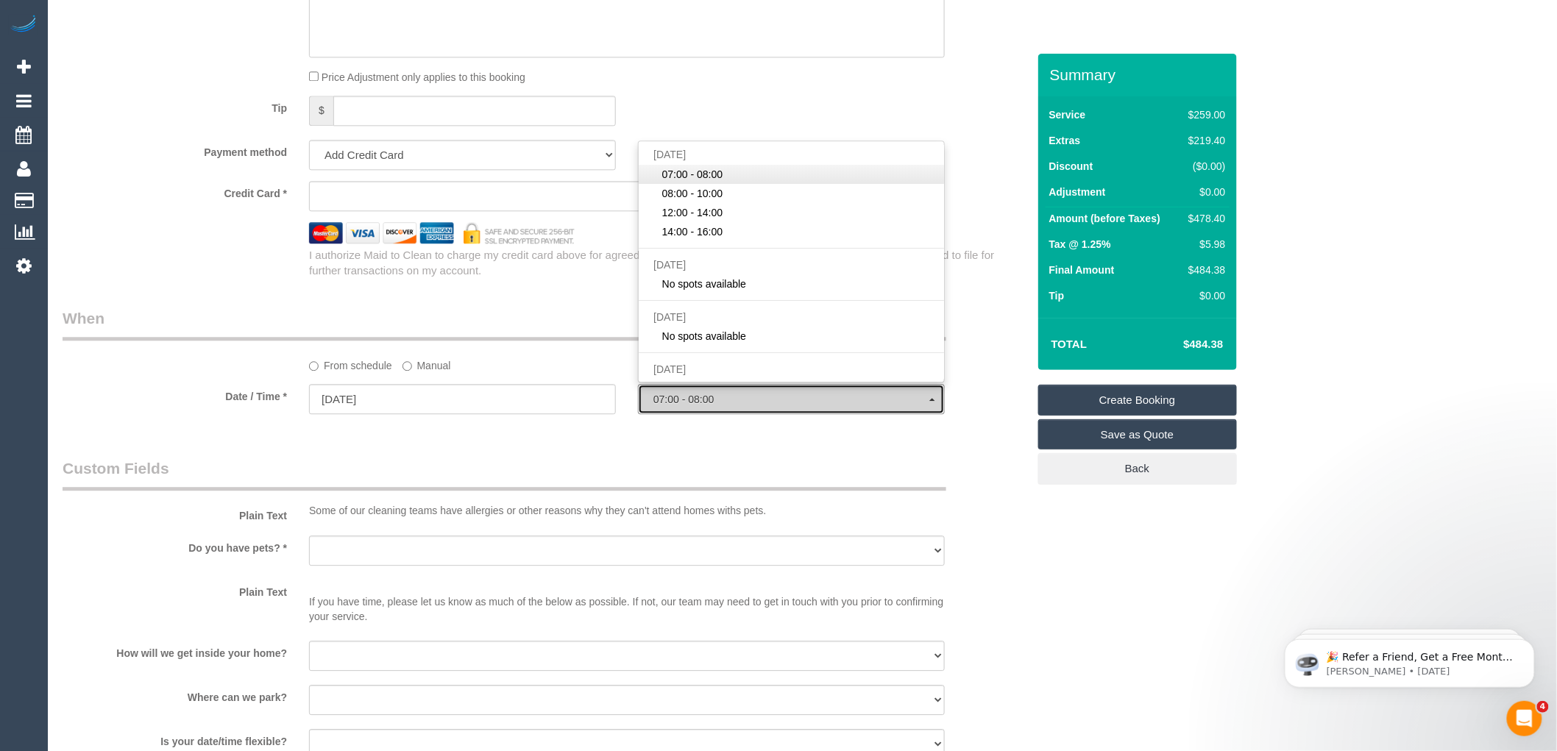
select select "spot1"
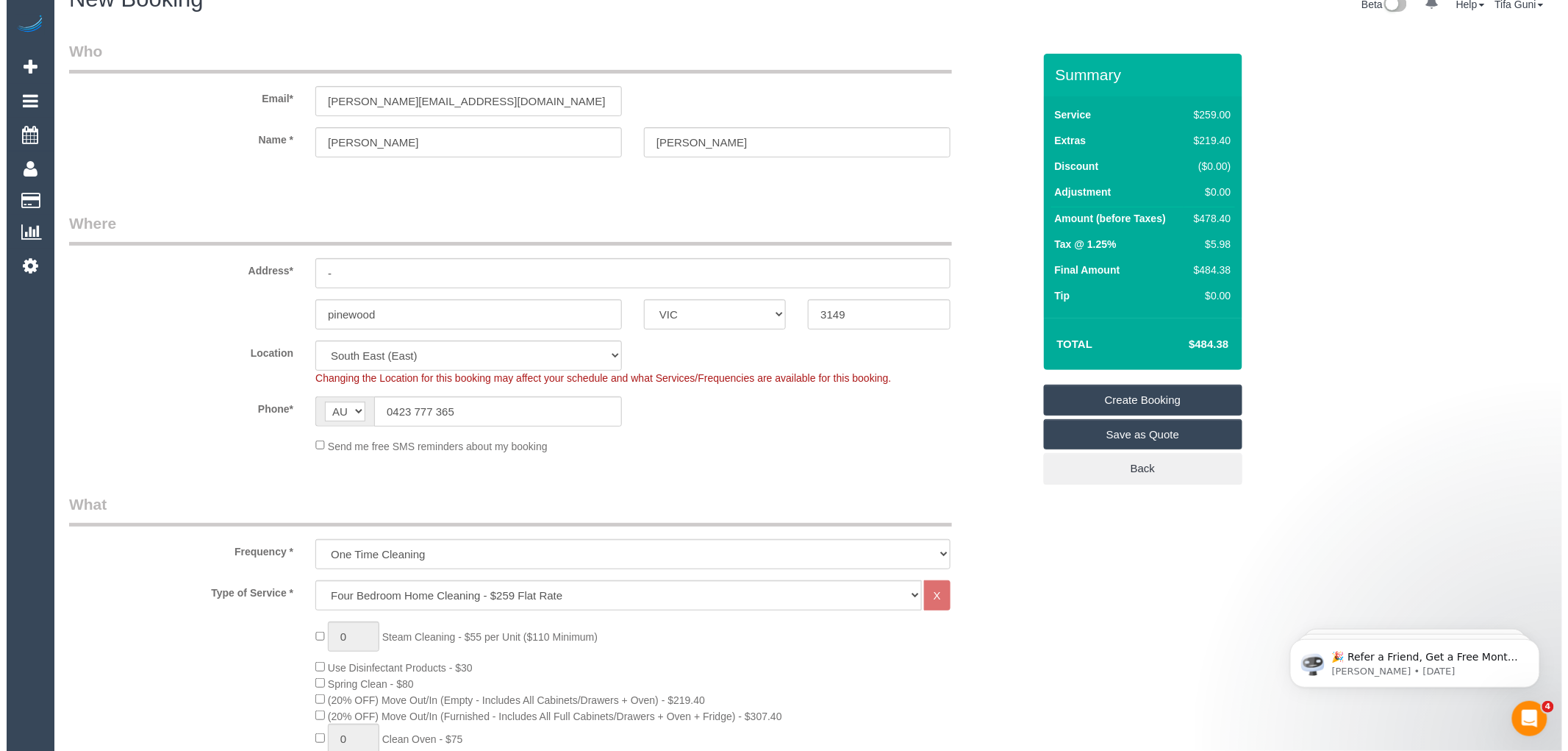
scroll to position [0, 0]
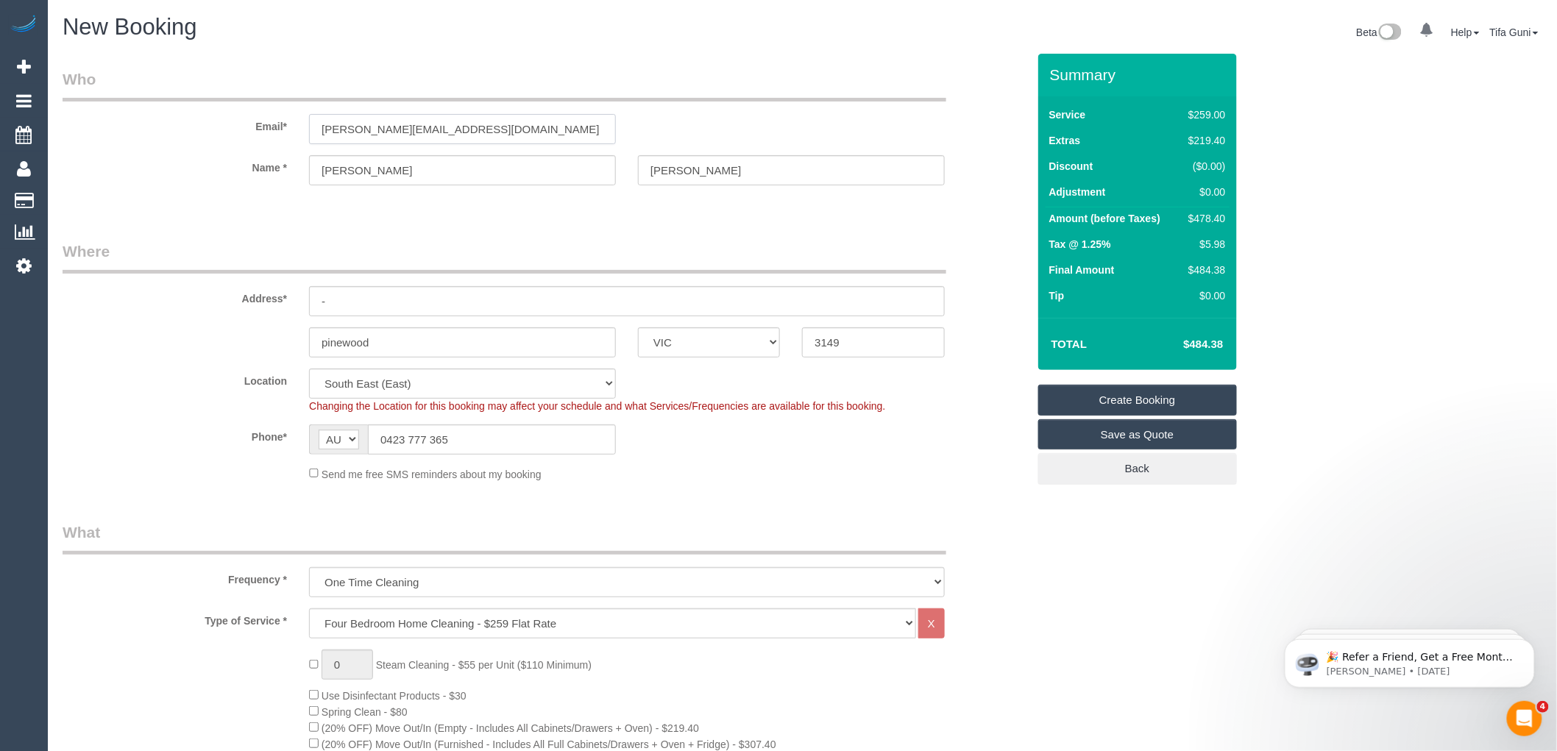
click at [450, 130] on input "[PERSON_NAME][EMAIL_ADDRESS][DOMAIN_NAME]" at bounding box center [462, 129] width 307 height 30
click at [1115, 439] on link "Save as Quote" at bounding box center [1137, 434] width 199 height 31
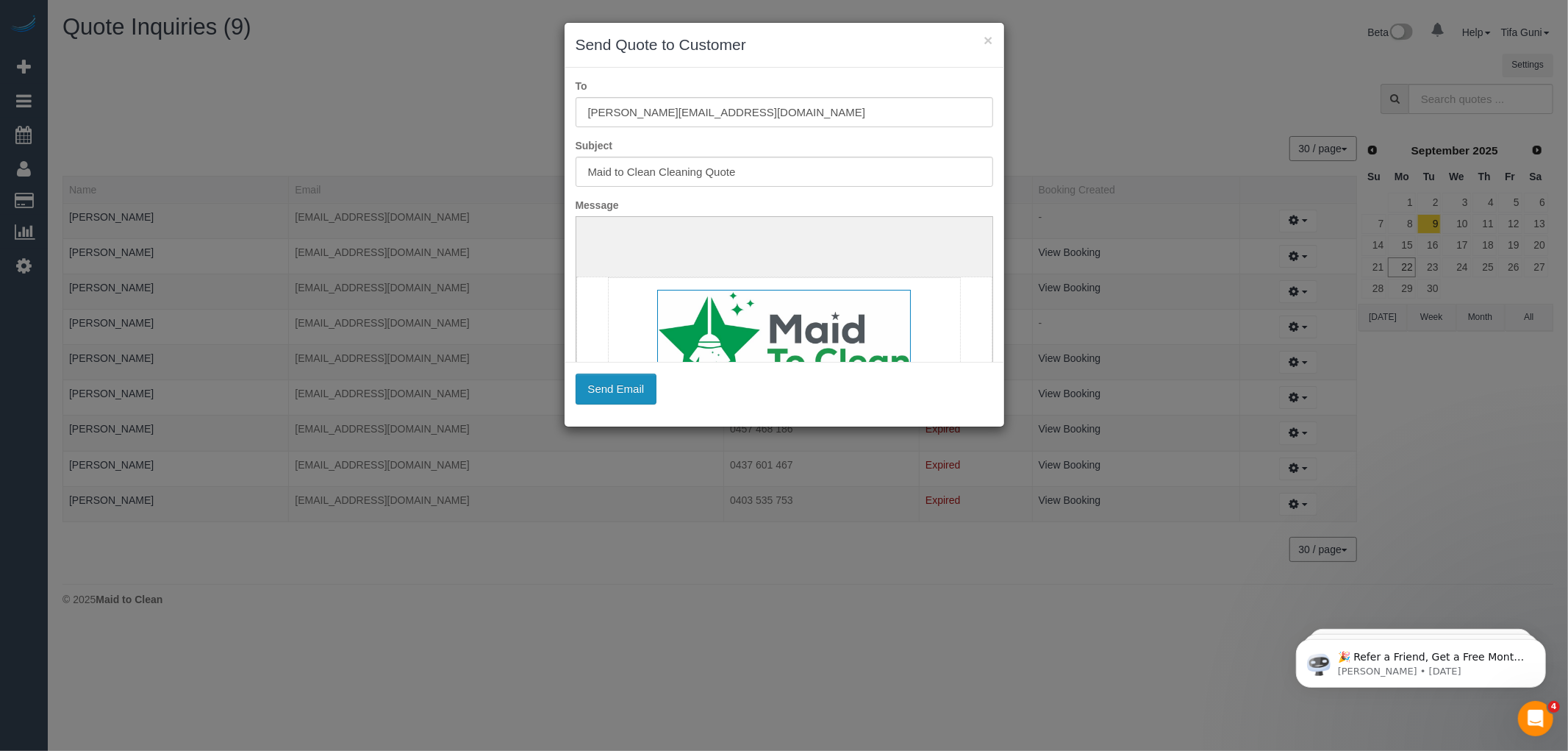
click at [616, 391] on button "Send Email" at bounding box center [617, 389] width 82 height 31
